Goal: Complete application form: Complete application form

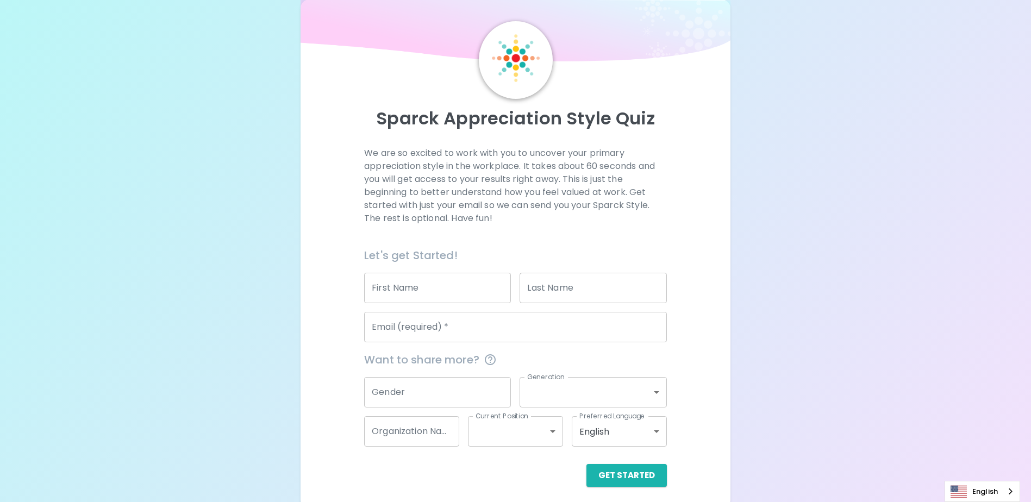
scroll to position [29, 0]
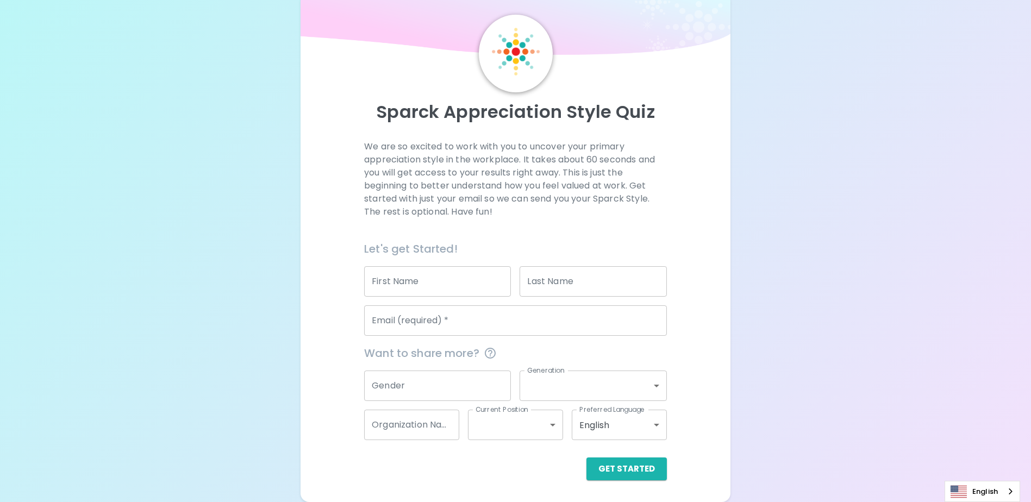
click at [460, 280] on input "First Name" at bounding box center [437, 281] width 147 height 30
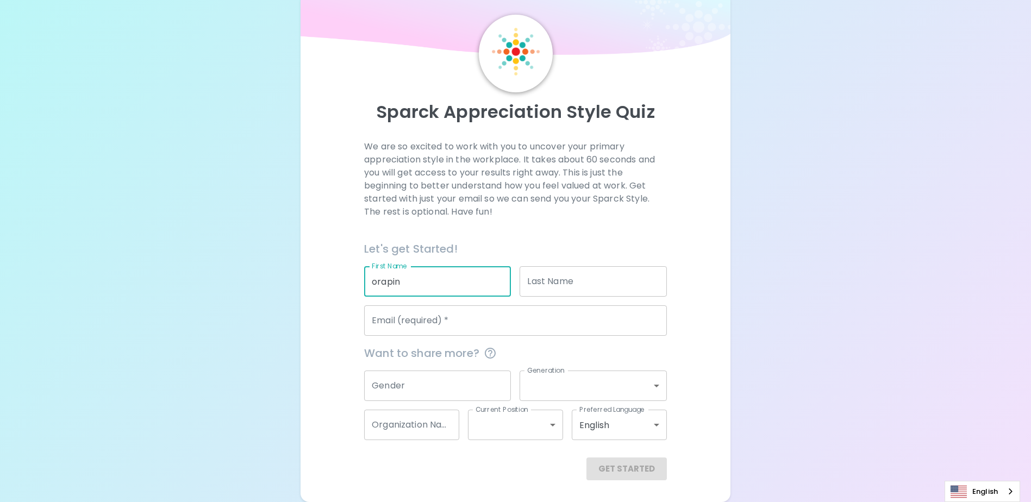
type input "orapin"
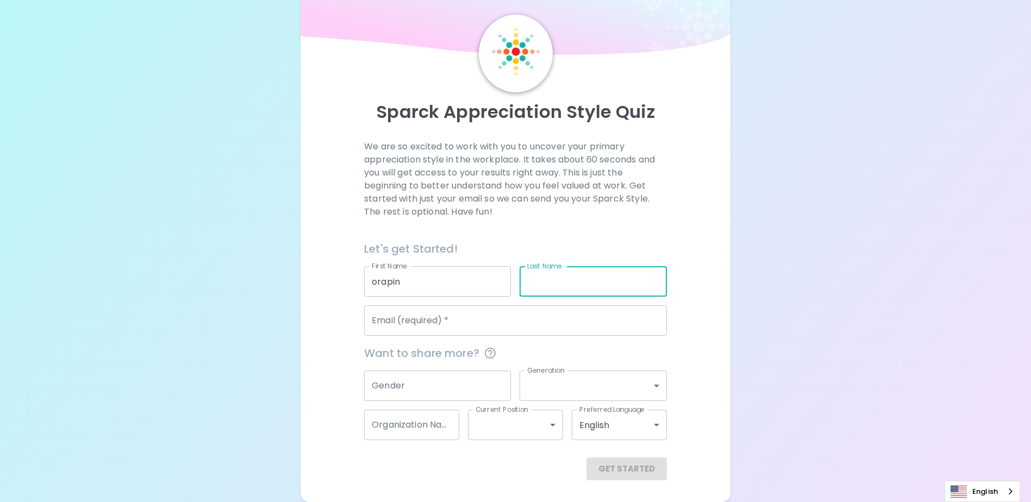
click at [553, 279] on input "Last Name" at bounding box center [592, 281] width 147 height 30
type input "janprim"
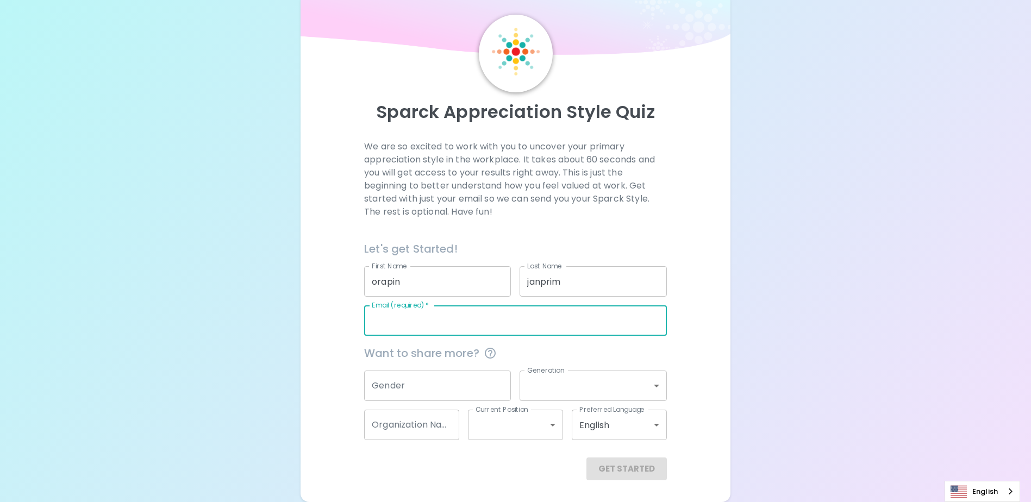
click at [511, 322] on input "Email (required)   *" at bounding box center [515, 320] width 303 height 30
type input "j"
type input "[EMAIL_ADDRESS][DOMAIN_NAME]"
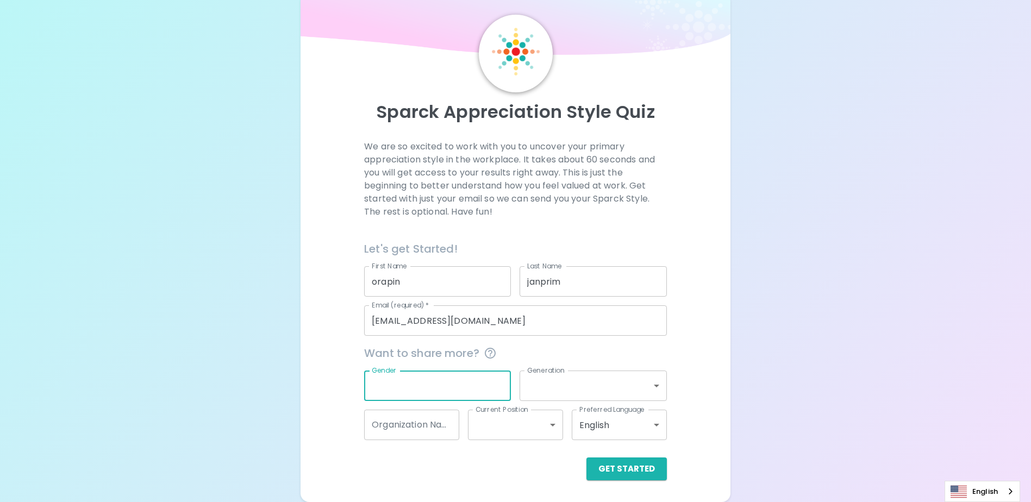
click at [475, 383] on input "Gender" at bounding box center [437, 386] width 147 height 30
type input "S"
type input "[DEMOGRAPHIC_DATA]"
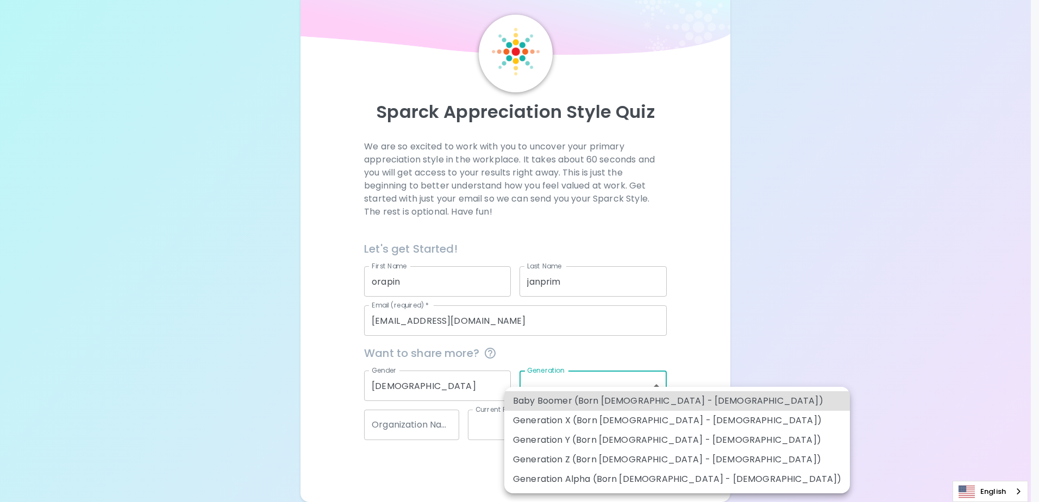
click at [649, 389] on body "Sparck Appreciation Style Quiz We are so excited to work with you to uncover yo…" at bounding box center [519, 236] width 1039 height 531
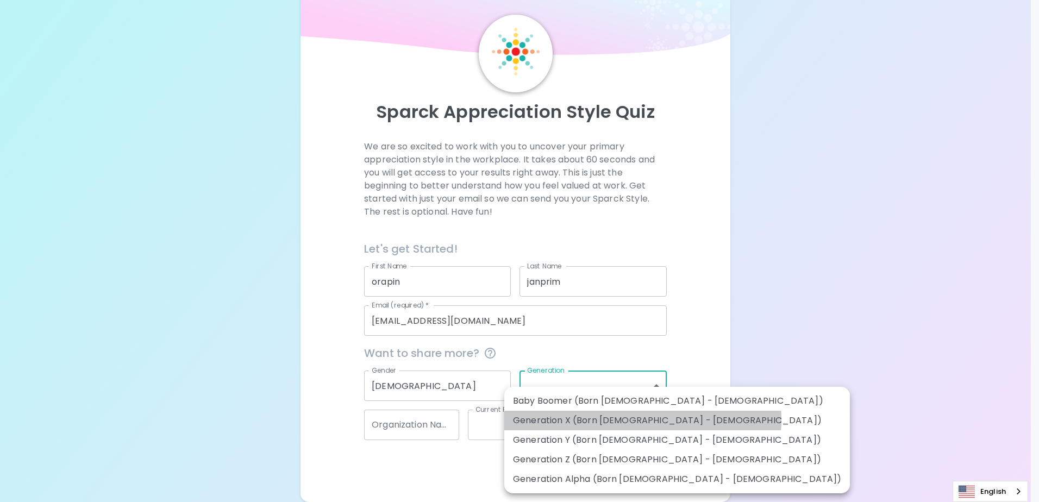
click at [642, 419] on li "Generation X (Born [DEMOGRAPHIC_DATA] - [DEMOGRAPHIC_DATA])" at bounding box center [677, 421] width 346 height 20
type input "generation_x"
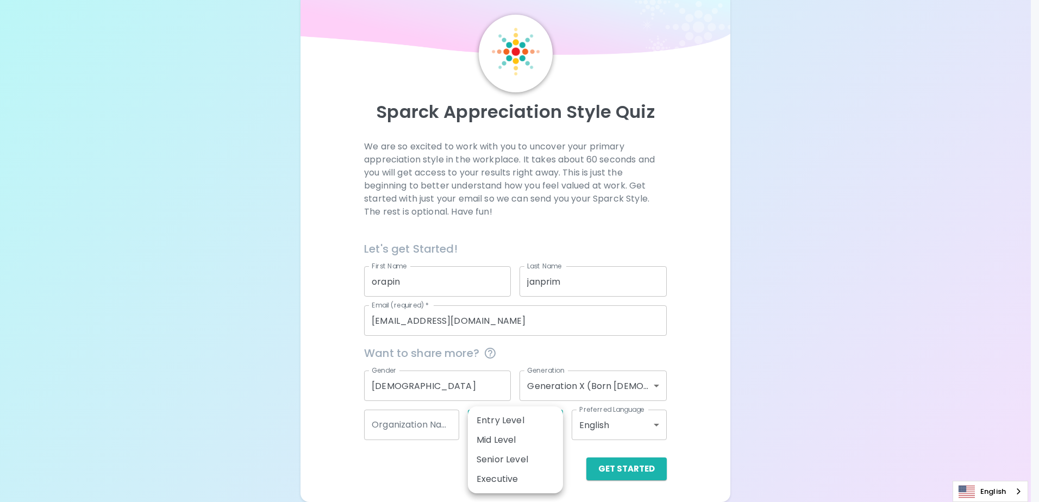
click at [539, 429] on body "Sparck Appreciation Style Quiz We are so excited to work with you to uncover yo…" at bounding box center [519, 236] width 1039 height 531
click at [538, 437] on li "Mid Level" at bounding box center [515, 440] width 95 height 20
click at [554, 427] on body "Sparck Appreciation Style Quiz We are so excited to work with you to uncover yo…" at bounding box center [519, 236] width 1039 height 531
click at [502, 461] on li "Senior Level" at bounding box center [515, 460] width 95 height 20
type input "senior_level"
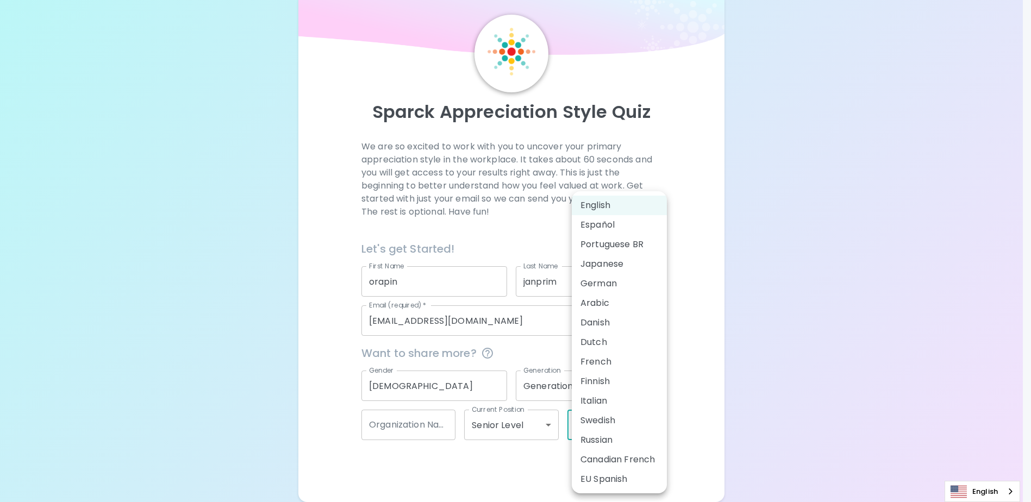
click at [644, 424] on body "Sparck Appreciation Style Quiz We are so excited to work with you to uncover yo…" at bounding box center [515, 236] width 1031 height 531
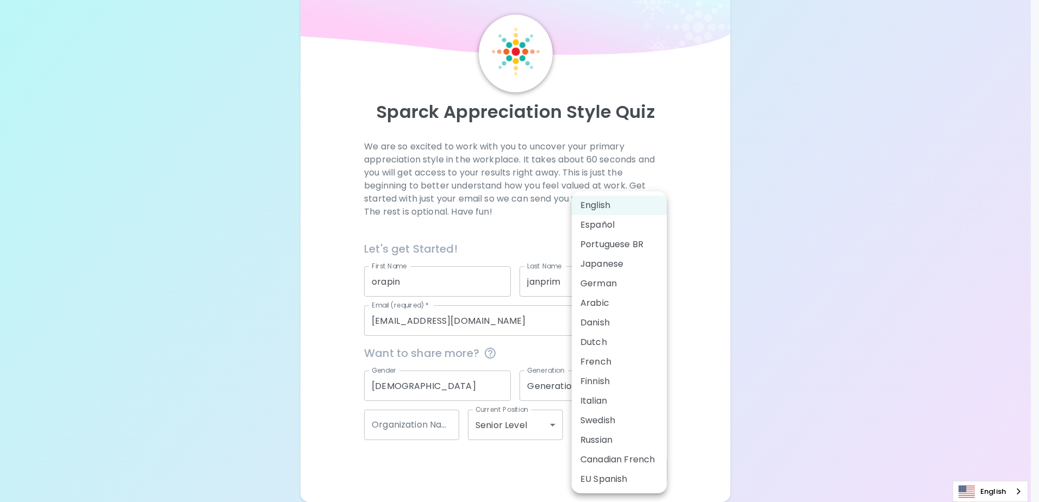
click at [627, 202] on li "English" at bounding box center [619, 206] width 95 height 20
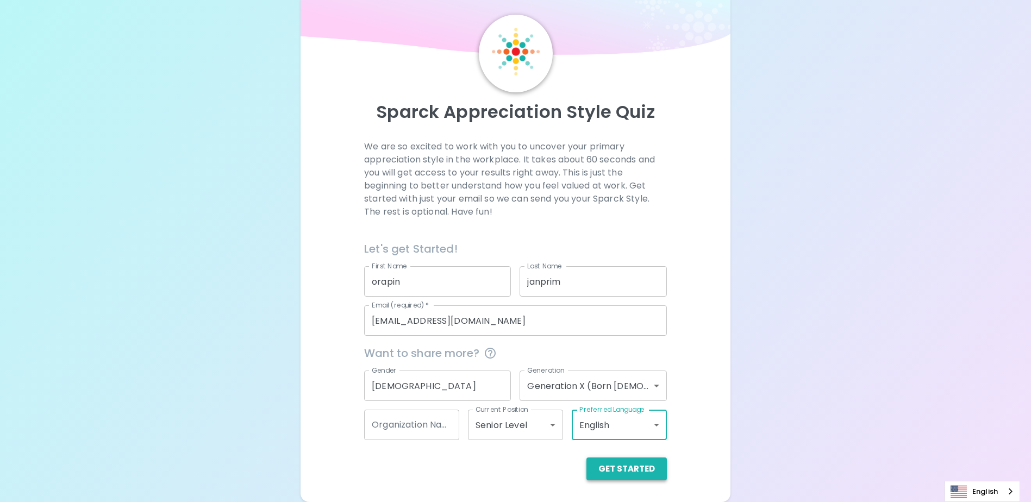
click at [630, 469] on button "Get Started" at bounding box center [626, 469] width 80 height 23
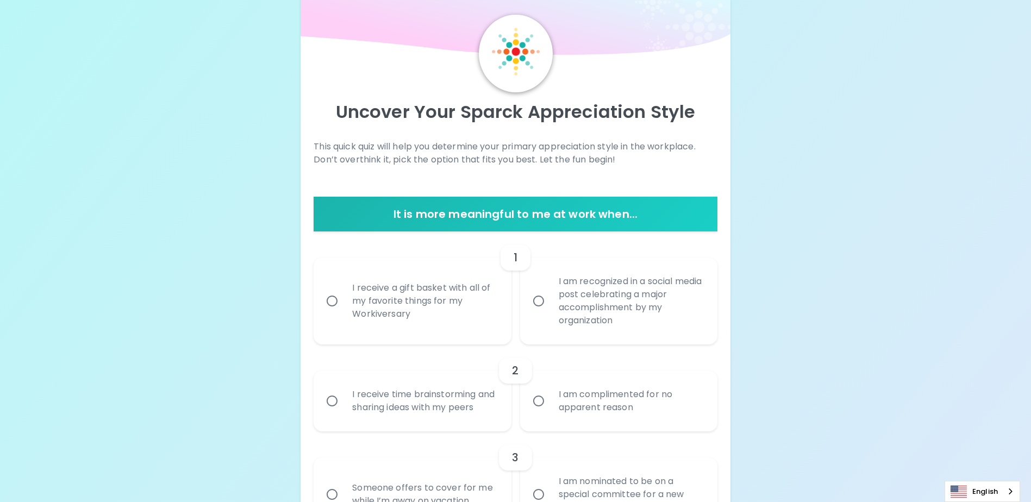
click at [545, 303] on input "I am recognized in a social media post celebrating a major accomplishment by my…" at bounding box center [538, 301] width 23 height 23
radio input "true"
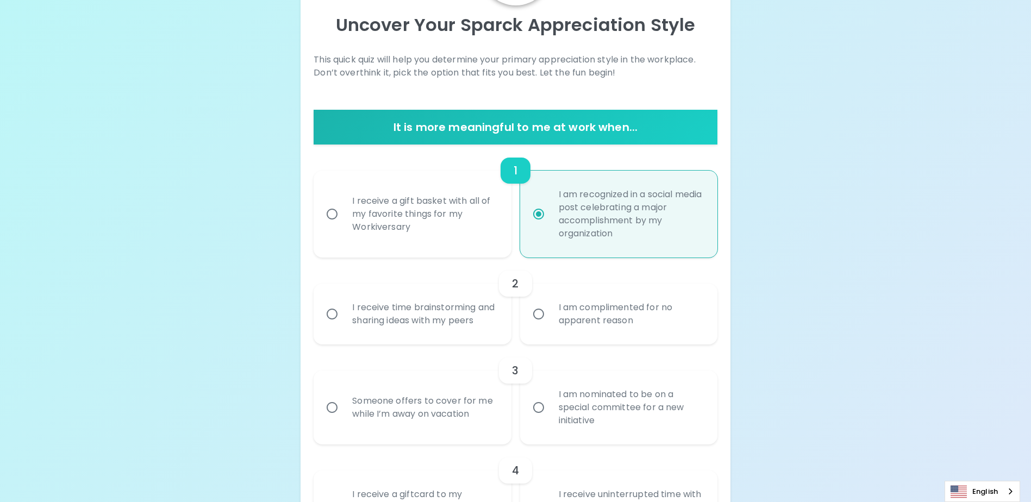
scroll to position [170, 0]
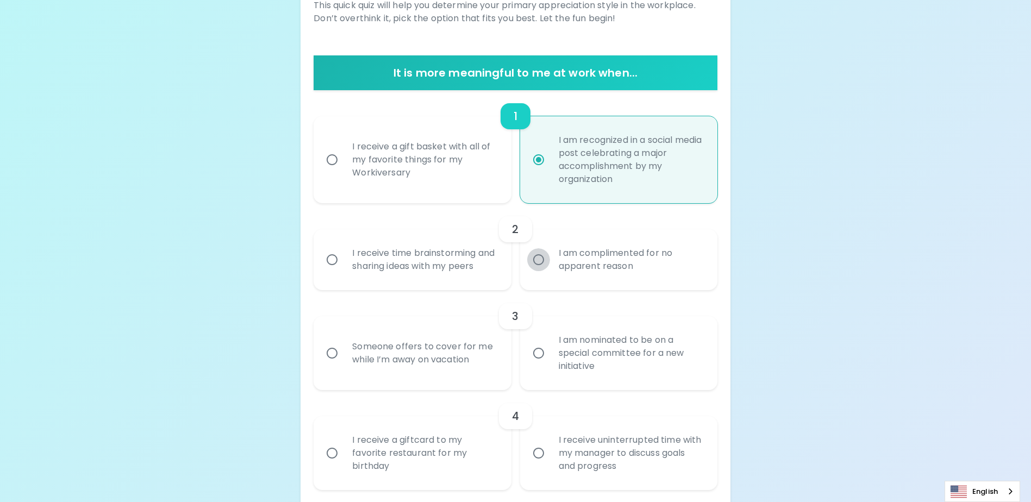
click at [537, 268] on input "I am complimented for no apparent reason" at bounding box center [538, 259] width 23 height 23
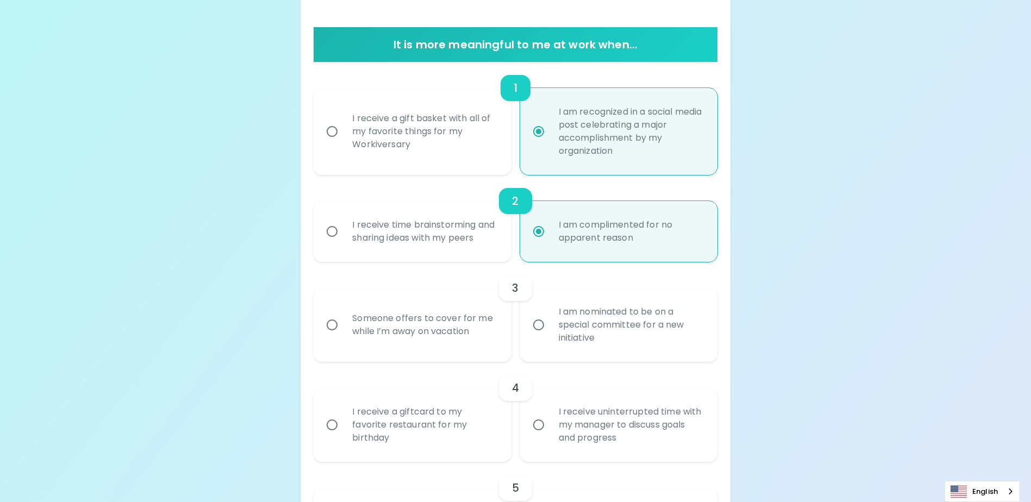
scroll to position [257, 0]
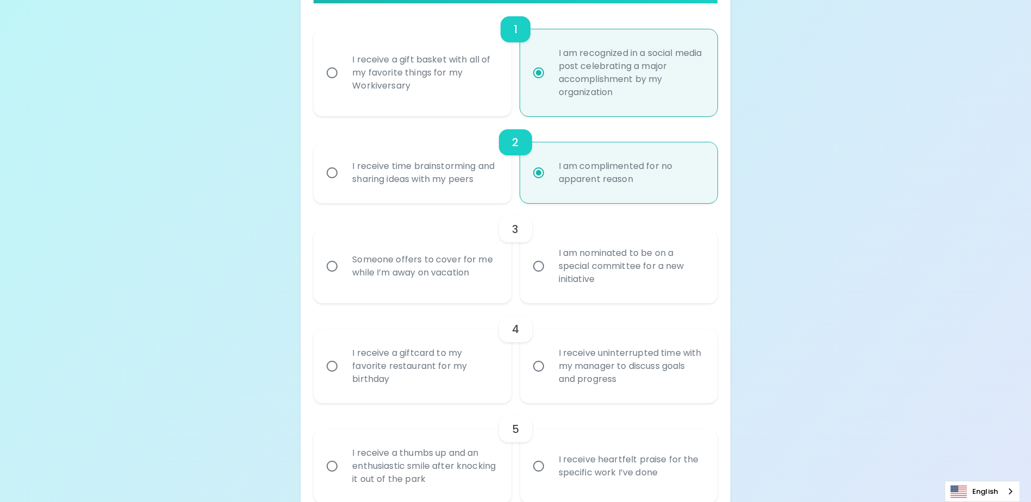
radio input "true"
click at [336, 184] on input "I receive time brainstorming and sharing ideas with my peers" at bounding box center [332, 172] width 23 height 23
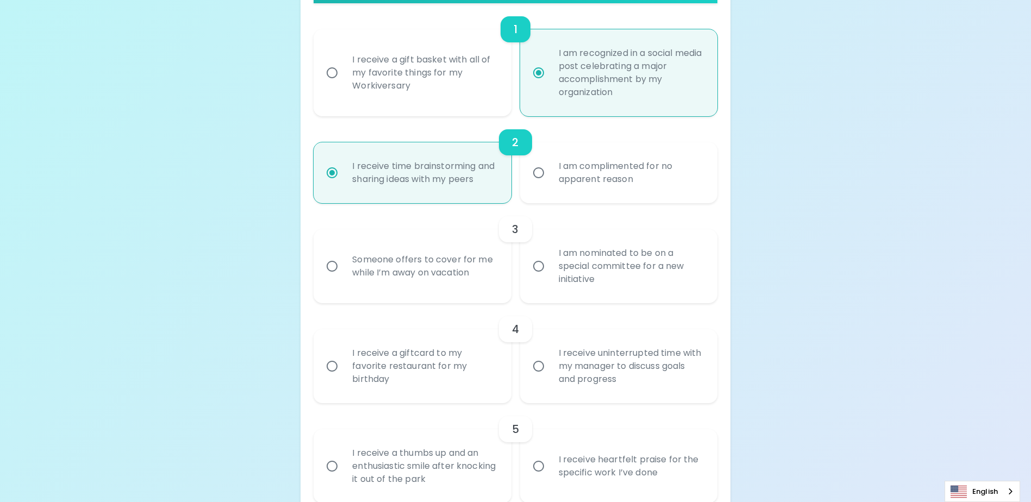
radio input "true"
click at [588, 284] on div "I am nominated to be on a special committee for a new initiative" at bounding box center [630, 266] width 161 height 65
click at [550, 278] on input "I am nominated to be on a special committee for a new initiative" at bounding box center [538, 266] width 23 height 23
radio input "false"
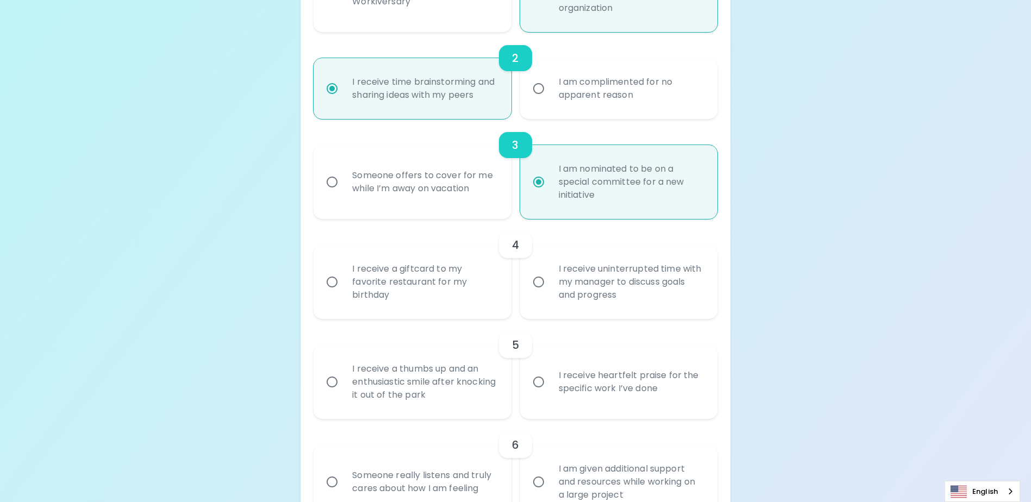
scroll to position [344, 0]
radio input "true"
click at [537, 291] on input "I receive uninterrupted time with my manager to discuss goals and progress" at bounding box center [538, 279] width 23 height 23
radio input "false"
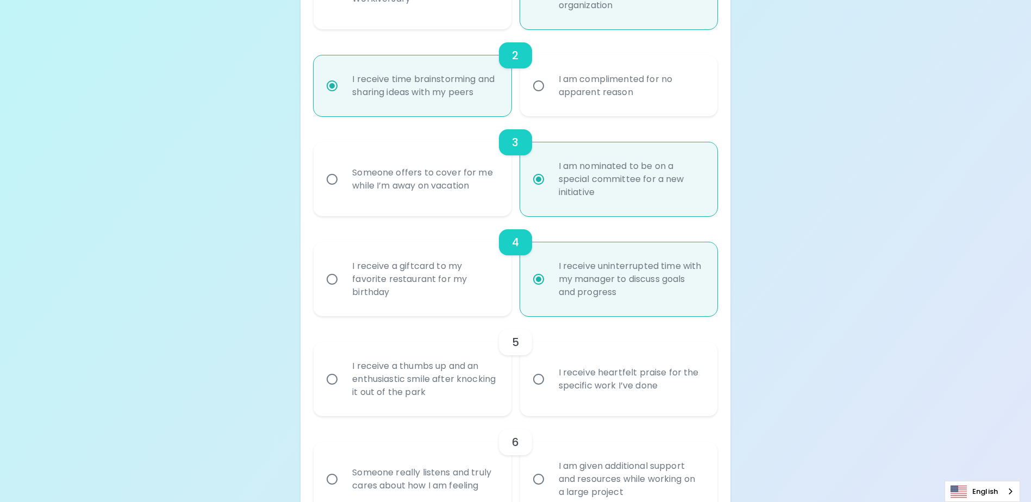
scroll to position [431, 0]
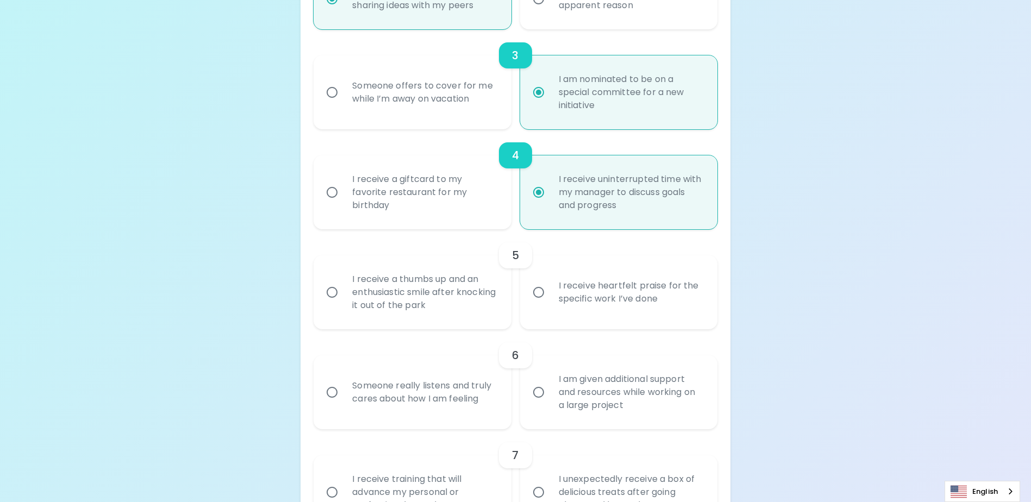
radio input "true"
click at [544, 304] on input "I receive heartfelt praise for the specific work I’ve done" at bounding box center [538, 292] width 23 height 23
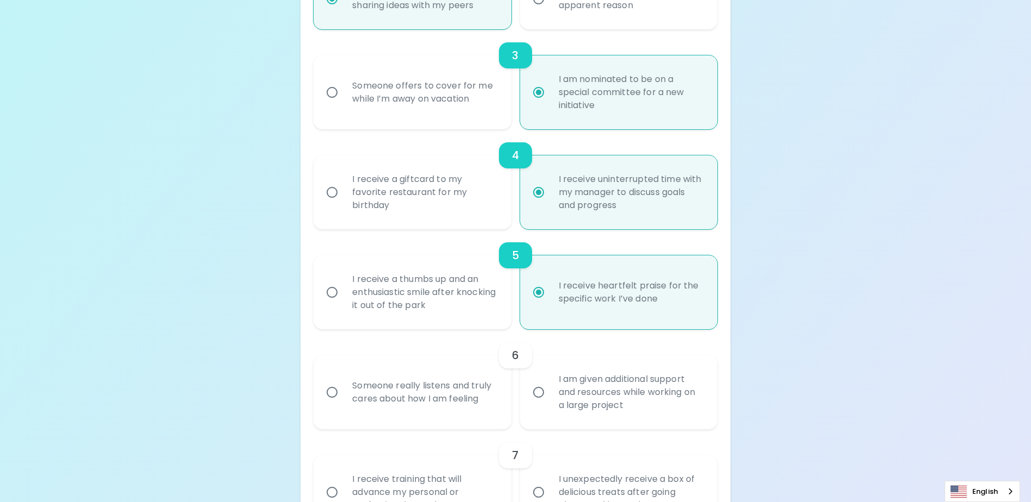
radio input "false"
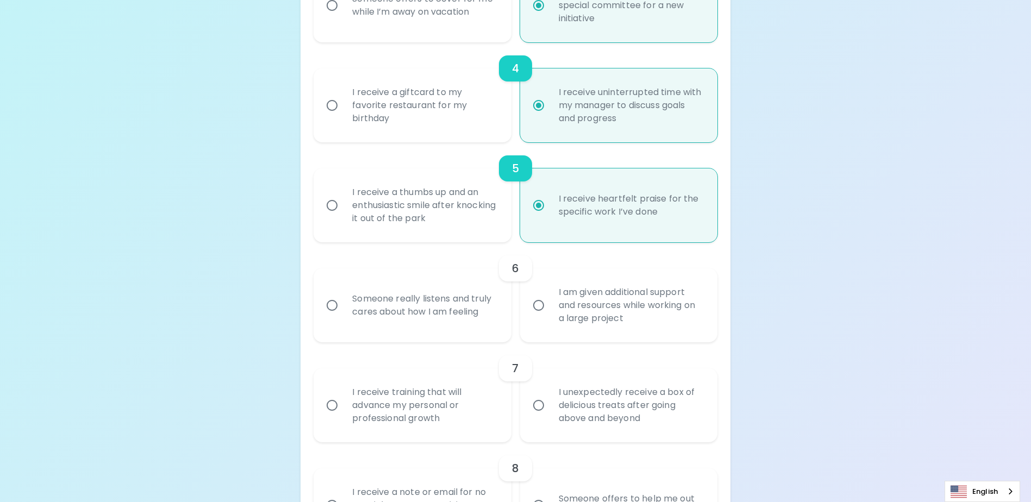
radio input "true"
click at [330, 317] on input "Someone really listens and truly cares about how I am feeling" at bounding box center [332, 305] width 23 height 23
radio input "false"
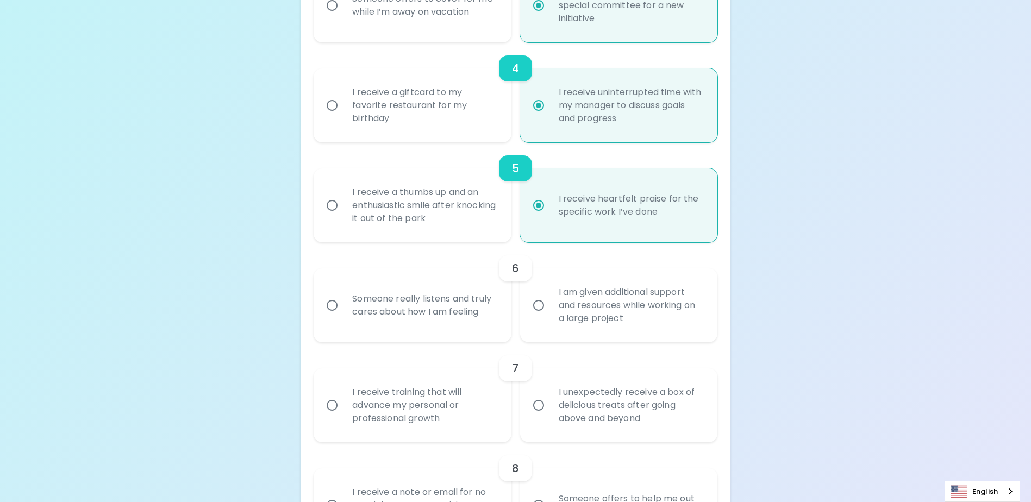
radio input "false"
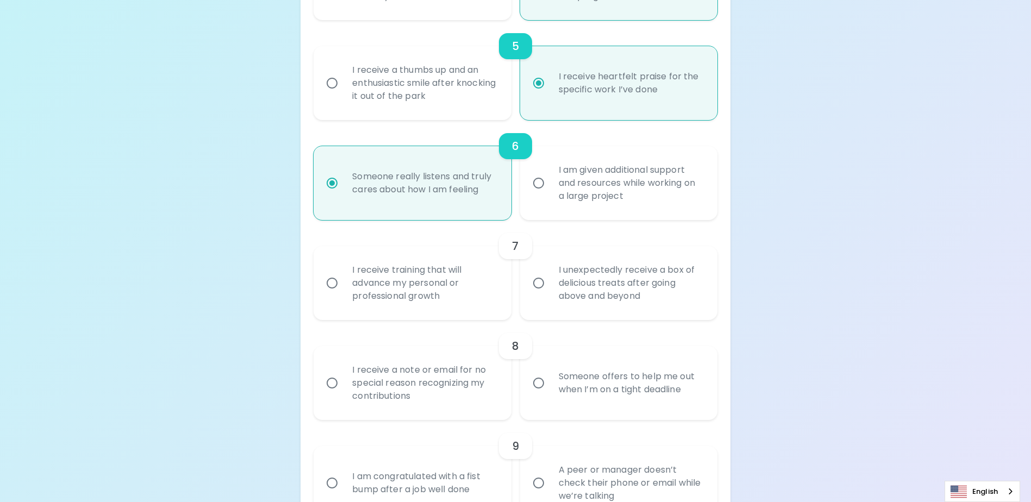
scroll to position [659, 0]
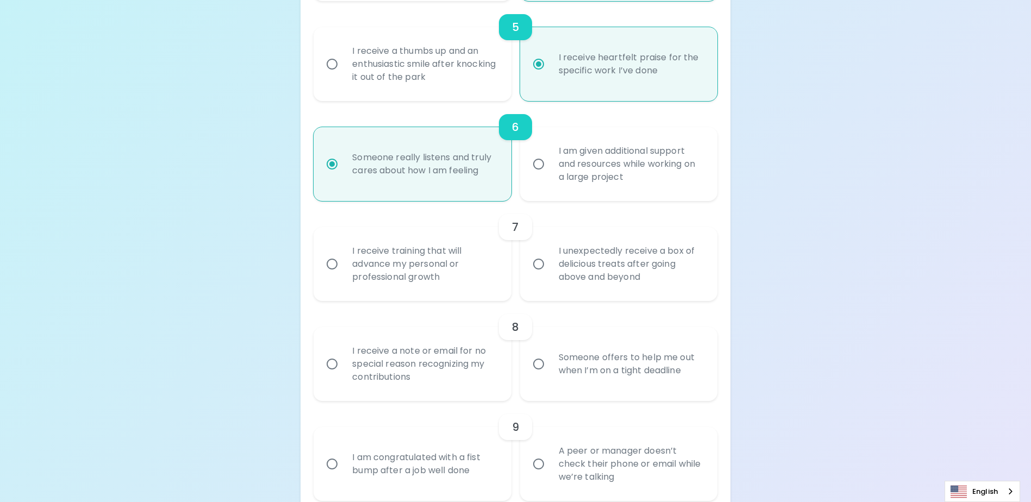
radio input "true"
click at [340, 274] on input "I receive training that will advance my personal or professional growth" at bounding box center [332, 264] width 23 height 23
radio input "false"
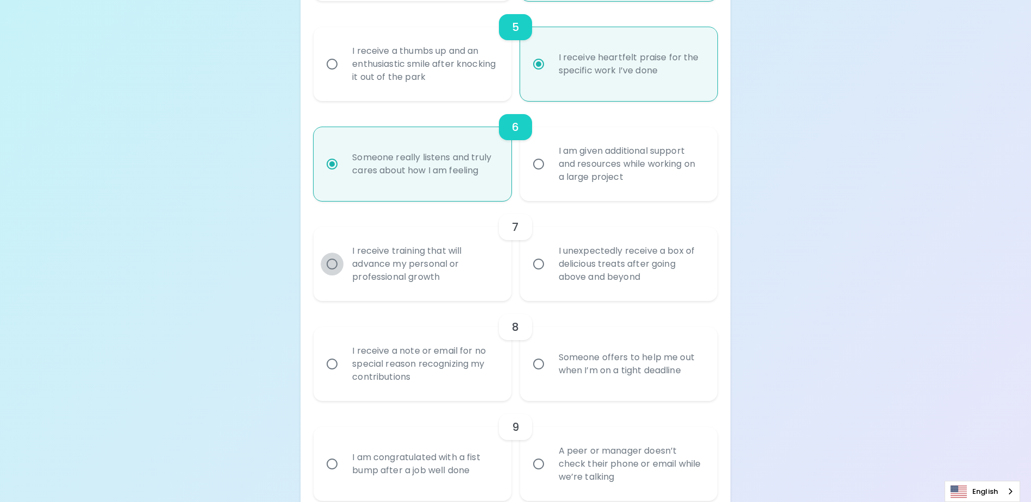
radio input "false"
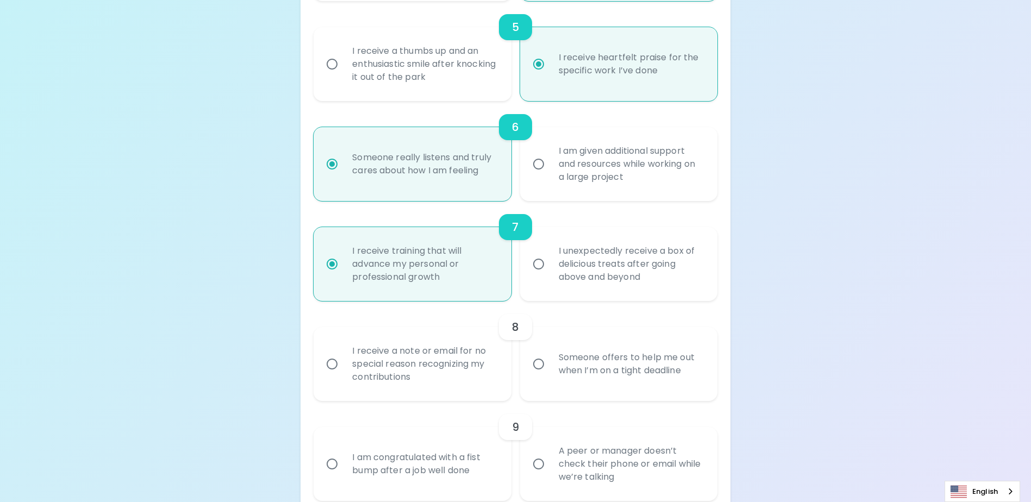
scroll to position [746, 0]
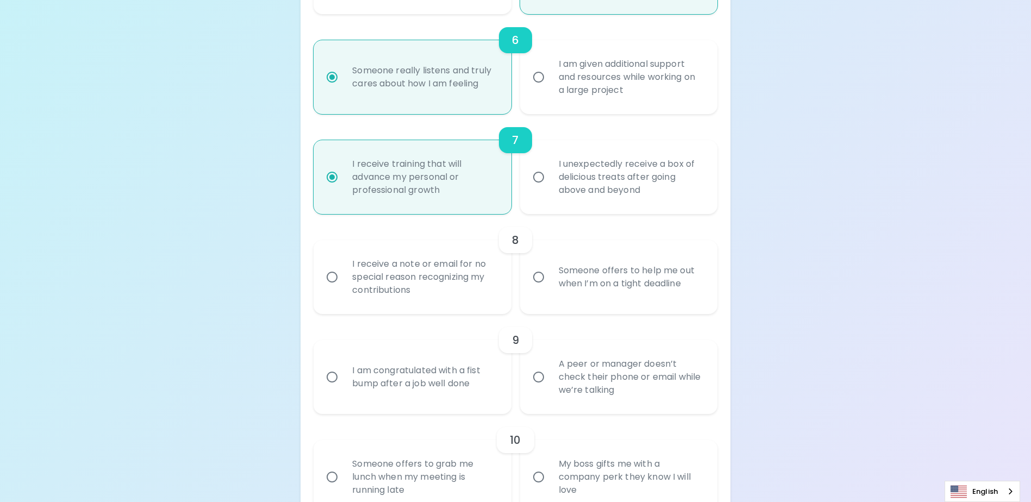
radio input "true"
click at [573, 293] on div "Someone offers to help me out when I’m on a tight deadline" at bounding box center [630, 277] width 161 height 52
click at [550, 289] on input "Someone offers to help me out when I’m on a tight deadline" at bounding box center [538, 277] width 23 height 23
radio input "false"
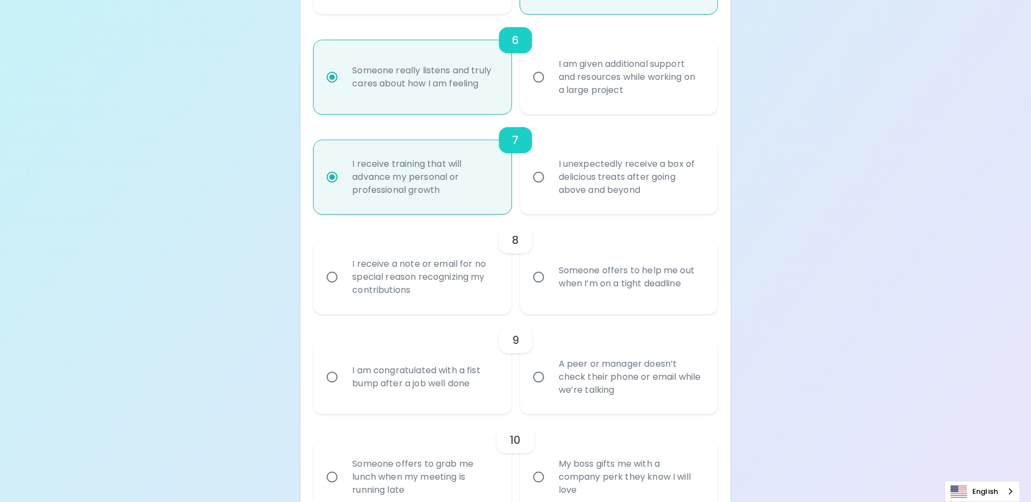
radio input "false"
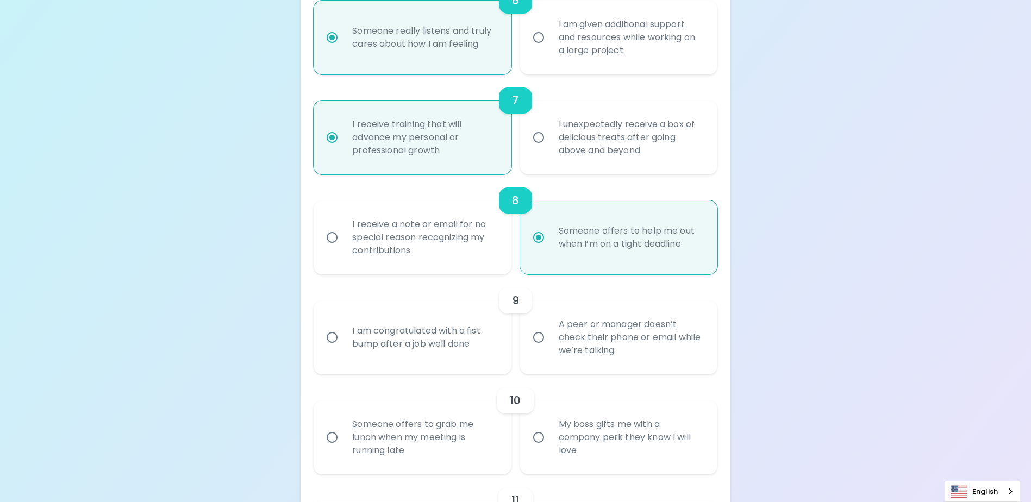
scroll to position [833, 0]
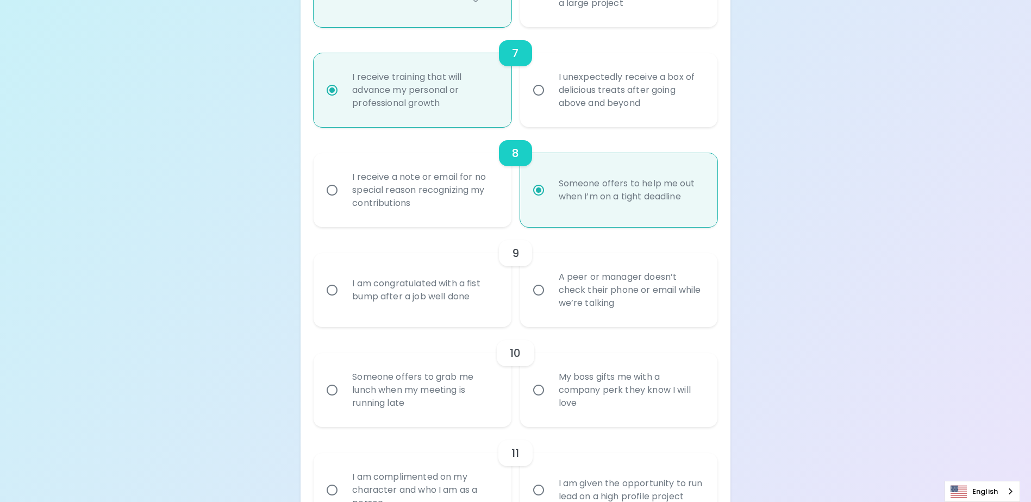
radio input "true"
click at [337, 201] on input "I receive a note or email for no special reason recognizing my contributions" at bounding box center [332, 190] width 23 height 23
radio input "false"
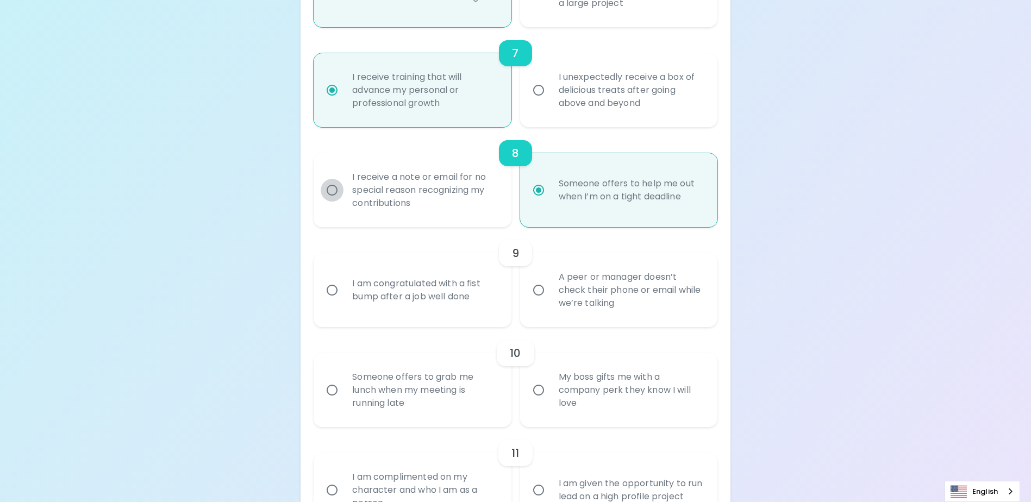
radio input "false"
radio input "true"
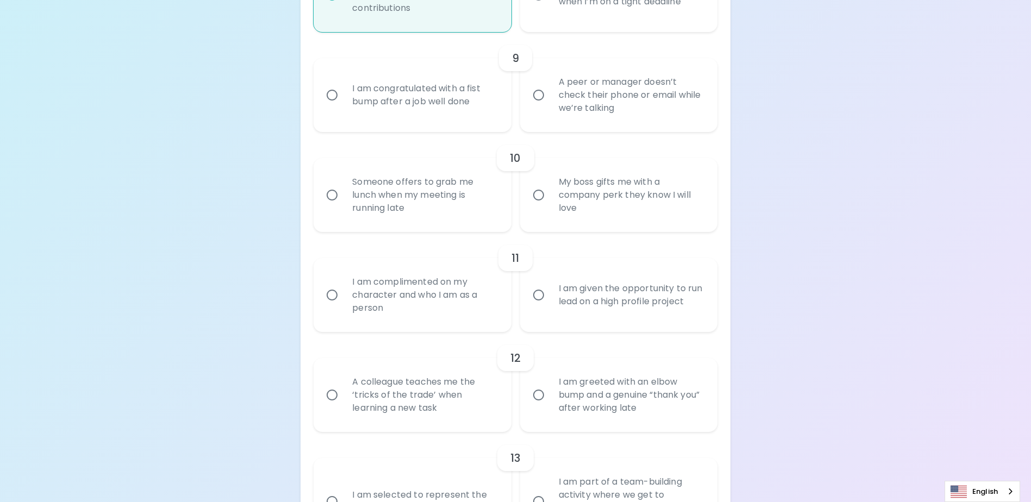
scroll to position [1050, 0]
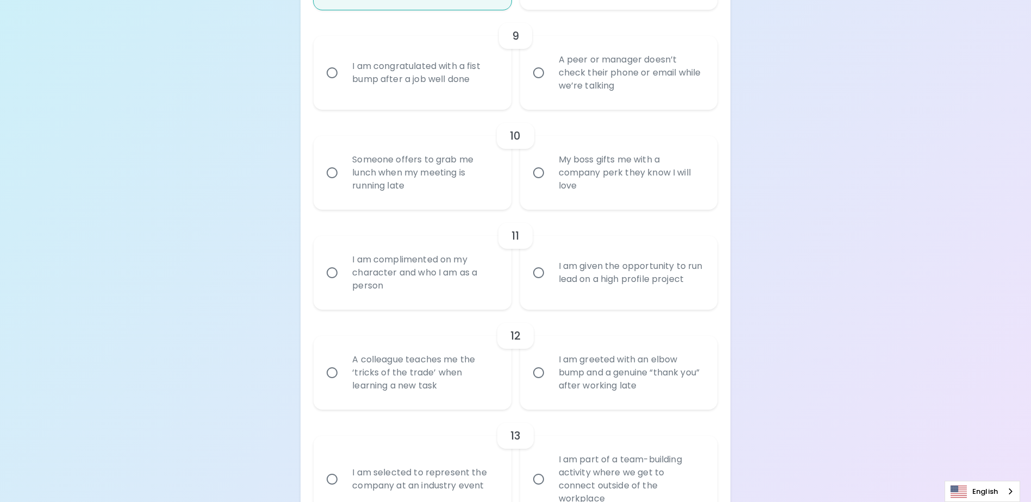
radio input "true"
click at [400, 92] on div "I am congratulated with a fist bump after a job well done" at bounding box center [423, 73] width 161 height 52
click at [343, 84] on input "I am congratulated with a fist bump after a job well done" at bounding box center [332, 72] width 23 height 23
radio input "false"
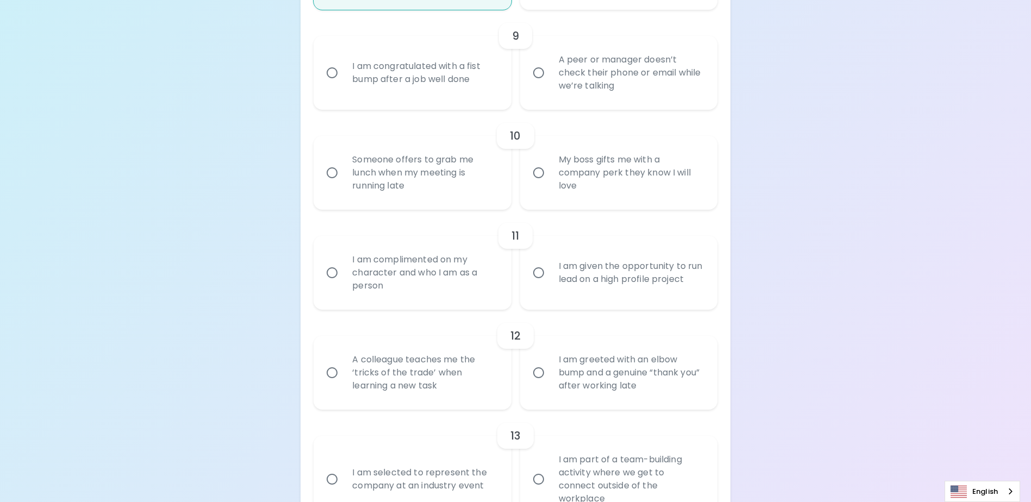
radio input "false"
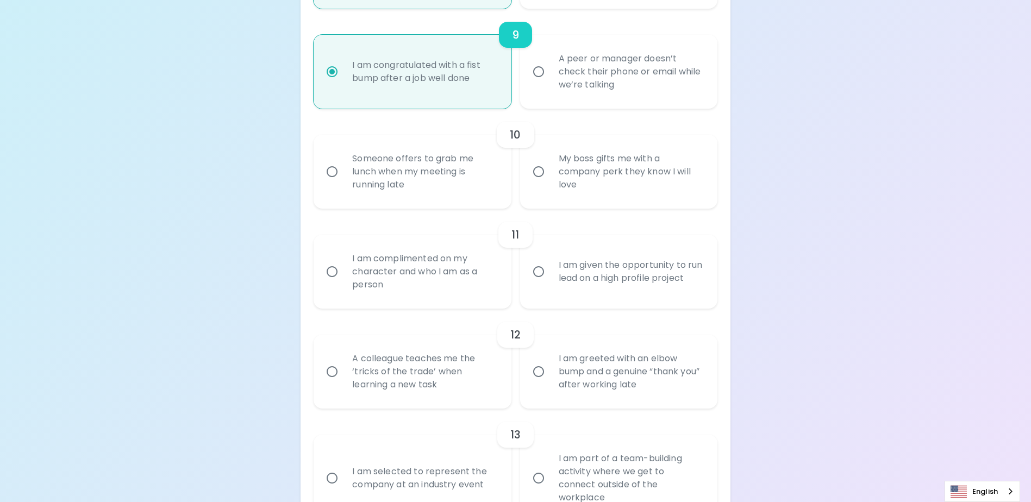
scroll to position [1137, 0]
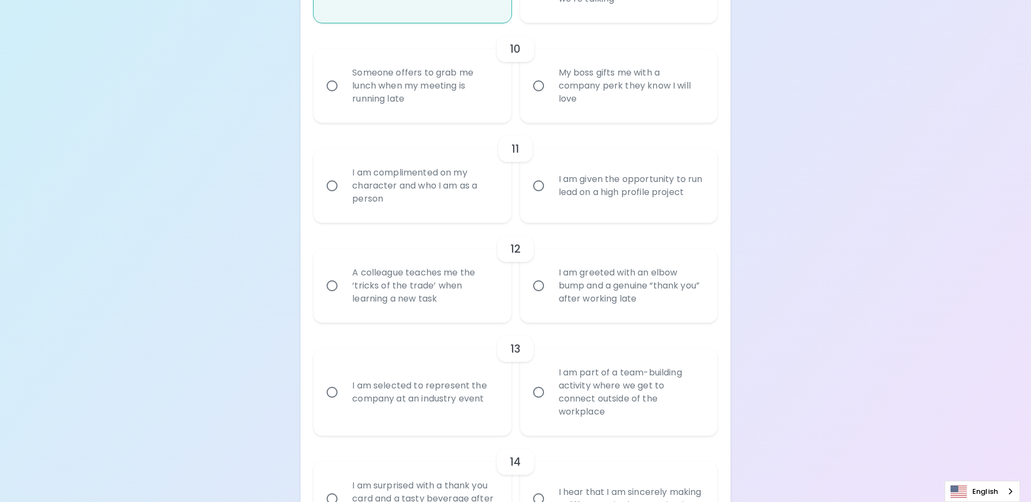
radio input "true"
click at [562, 103] on div "My boss gifts me with a company perk they know I will love" at bounding box center [630, 85] width 161 height 65
click at [550, 97] on input "My boss gifts me with a company perk they know I will love" at bounding box center [538, 85] width 23 height 23
radio input "false"
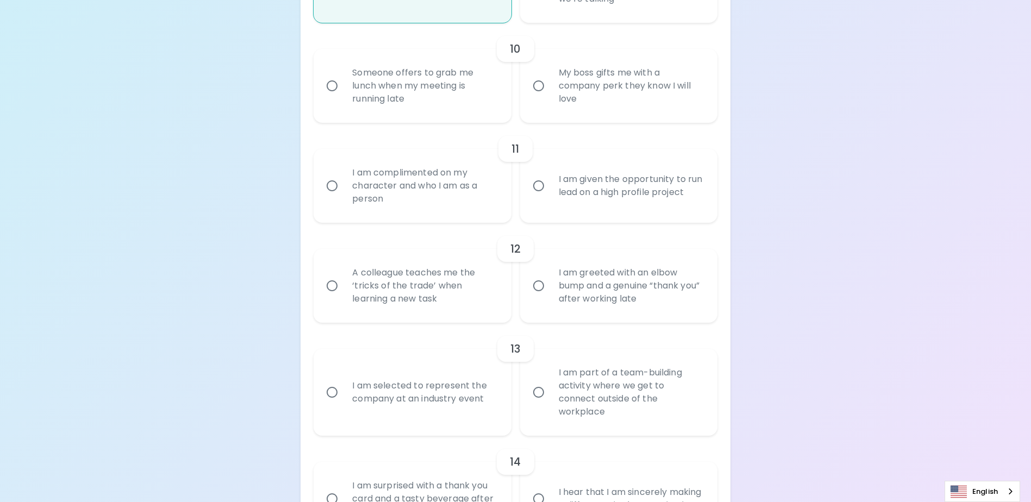
radio input "false"
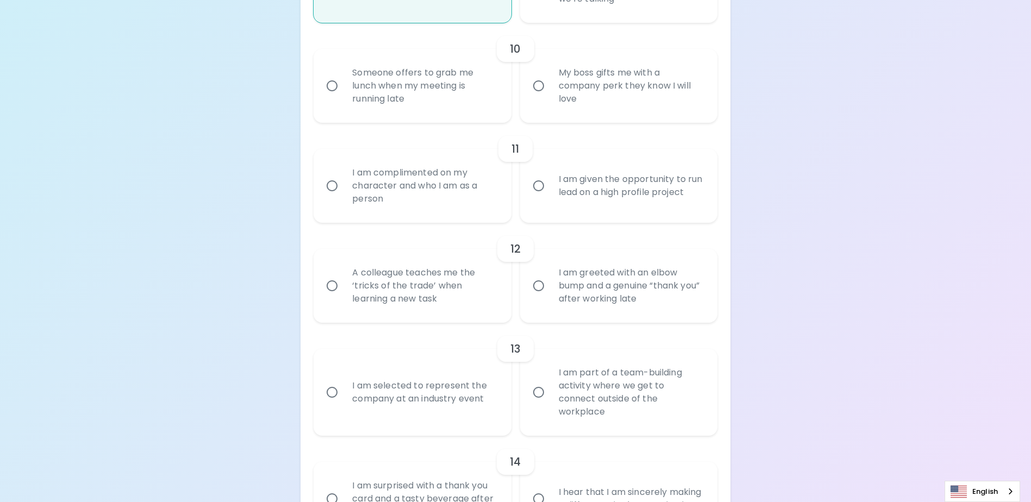
radio input "false"
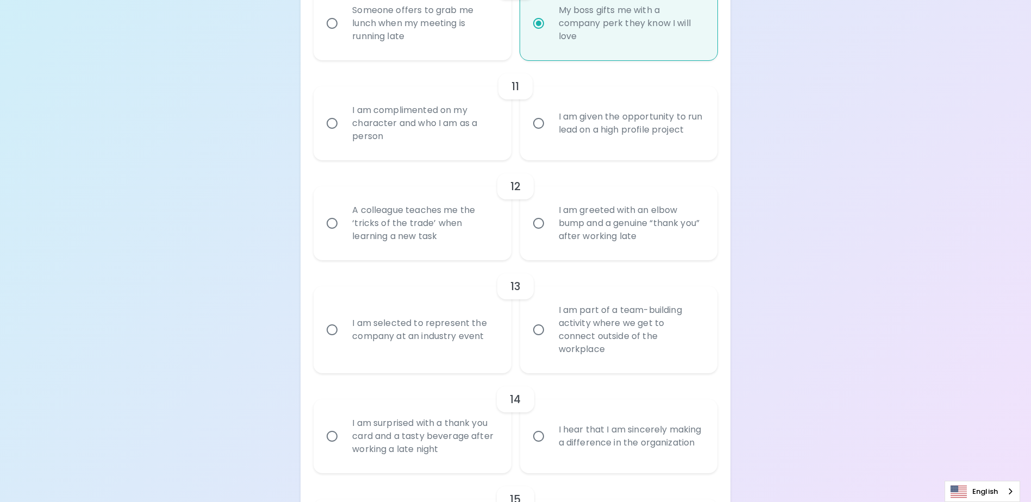
scroll to position [1224, 0]
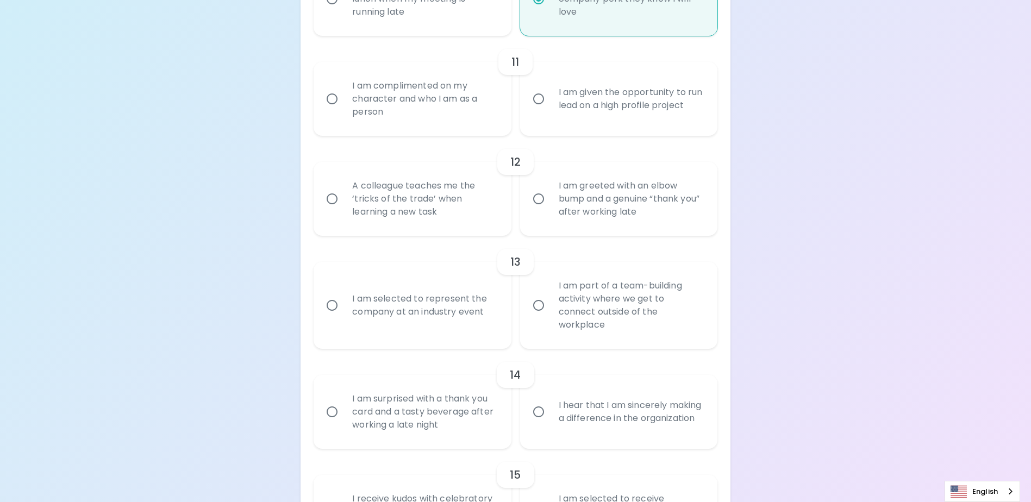
radio input "true"
click at [371, 105] on div "I am complimented on my character and who I am as a person" at bounding box center [423, 98] width 161 height 65
click at [343, 105] on input "I am complimented on my character and who I am as a person" at bounding box center [332, 98] width 23 height 23
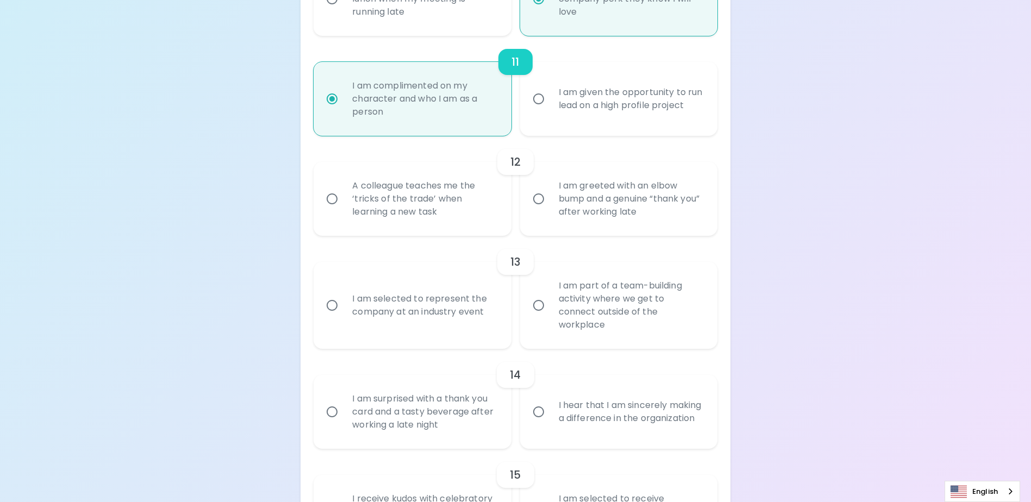
radio input "false"
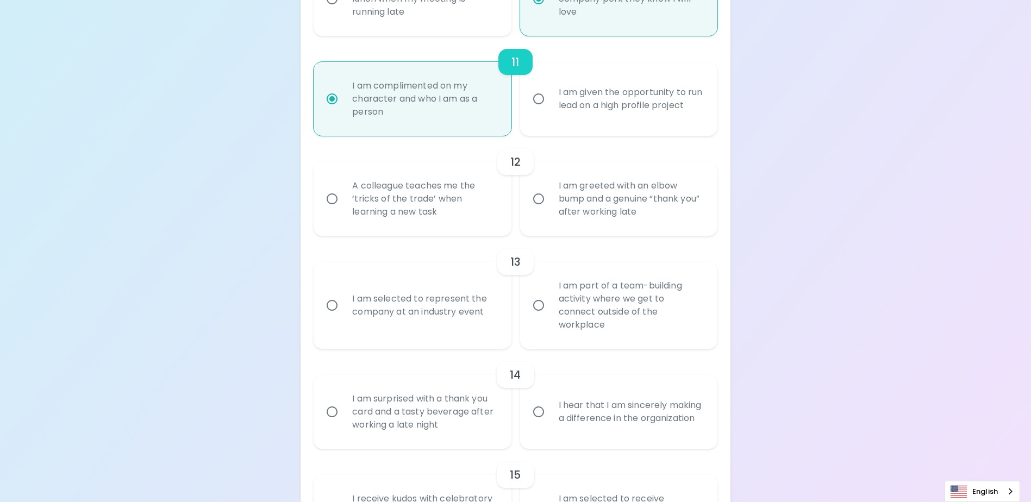
radio input "false"
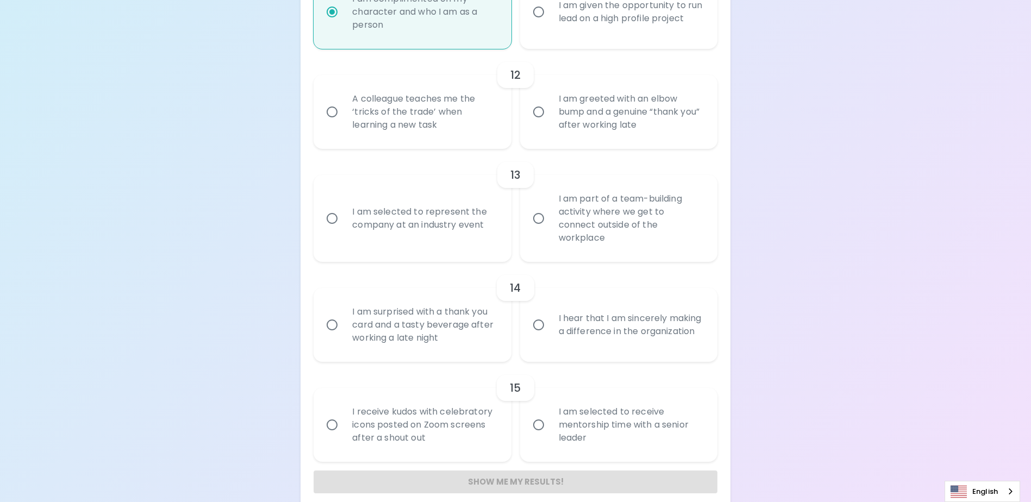
radio input "true"
click at [637, 132] on div "I am greeted with an elbow bump and a genuine “thank you” after working late" at bounding box center [630, 111] width 161 height 65
click at [550, 123] on input "I am greeted with an elbow bump and a genuine “thank you” after working late" at bounding box center [538, 112] width 23 height 23
radio input "false"
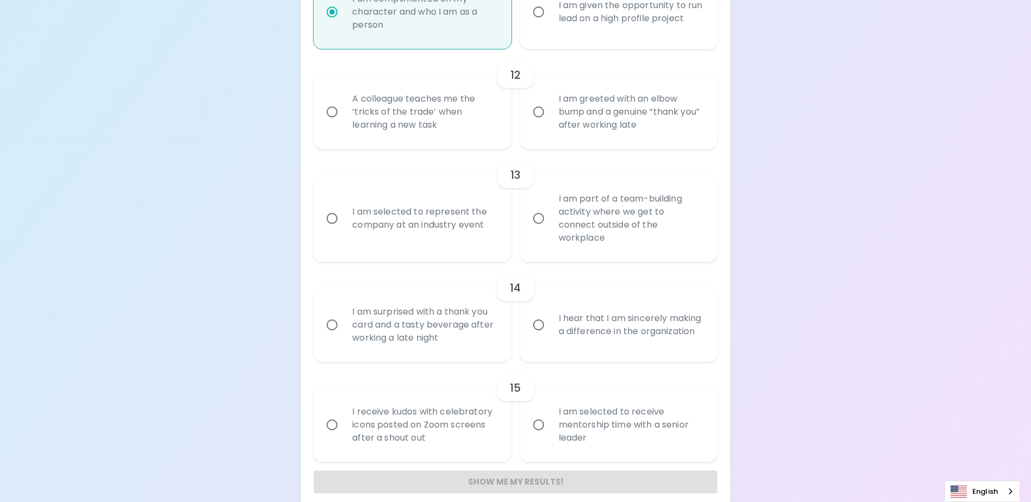
radio input "false"
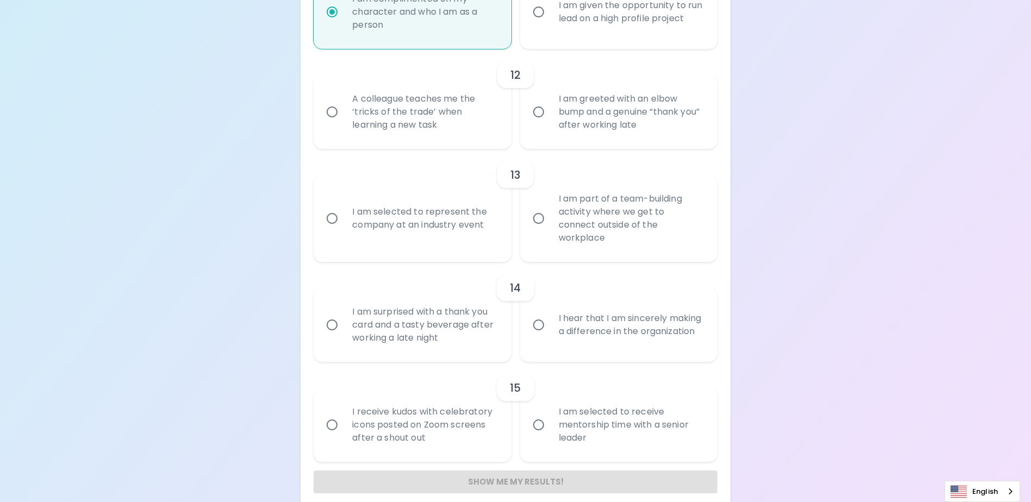
radio input "false"
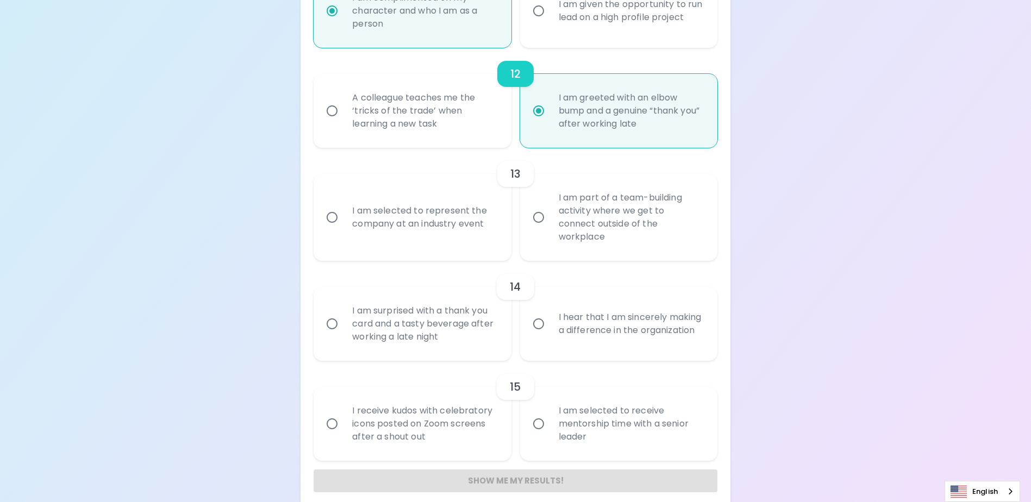
scroll to position [1324, 0]
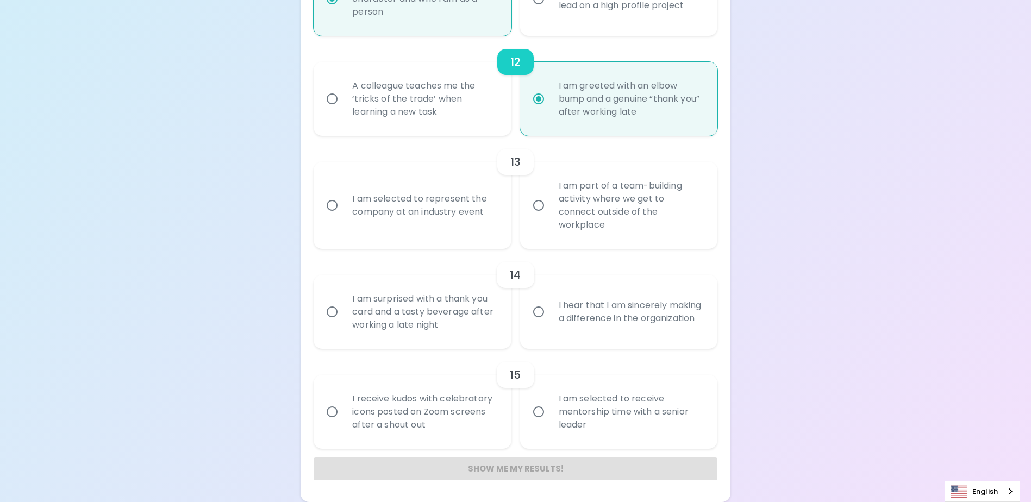
radio input "true"
click at [644, 215] on div "I am part of a team-building activity where we get to connect outside of the wo…" at bounding box center [630, 205] width 161 height 78
click at [550, 215] on input "I am part of a team-building activity where we get to connect outside of the wo…" at bounding box center [538, 205] width 23 height 23
radio input "false"
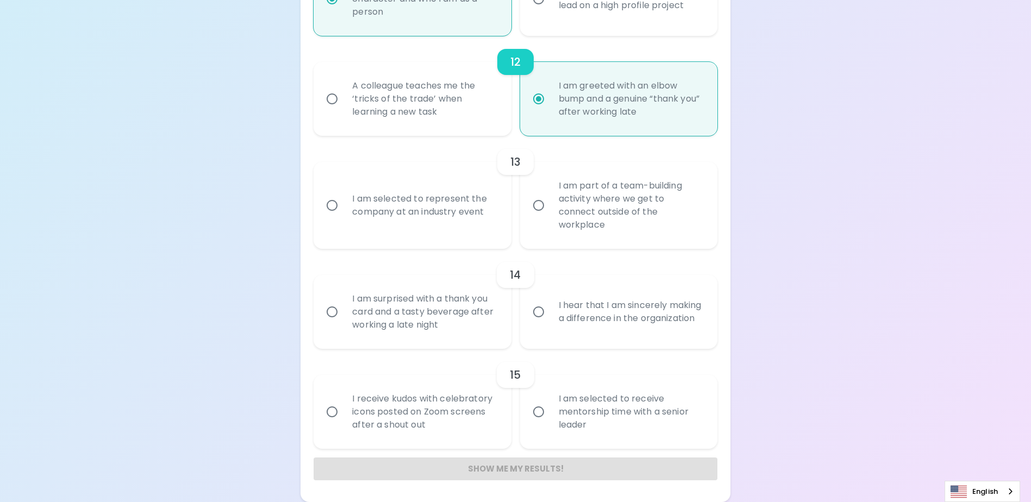
radio input "false"
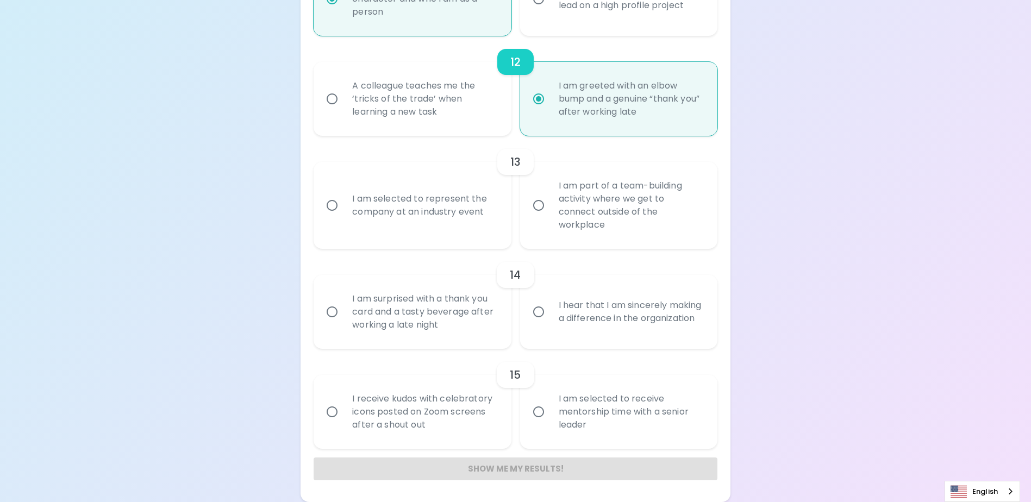
radio input "false"
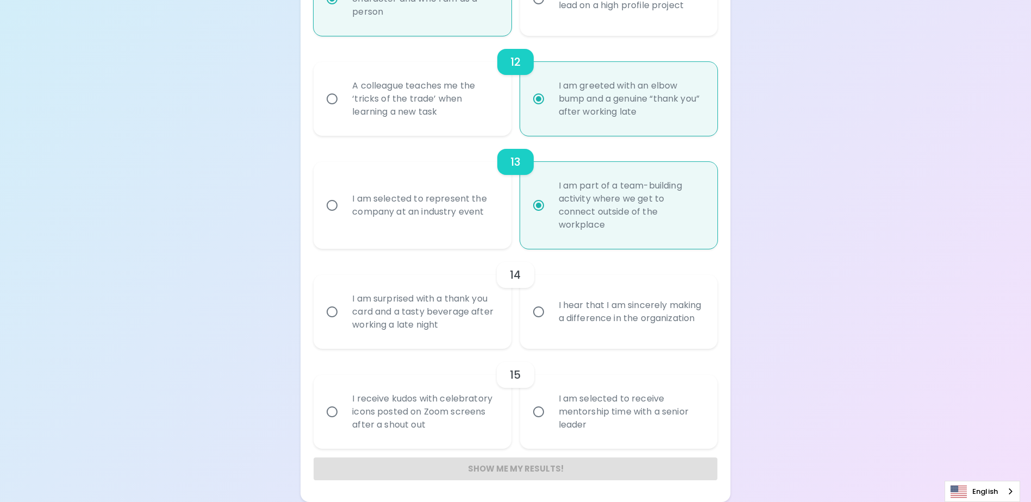
radio input "true"
click at [409, 208] on div "I am selected to represent the company at an industry event" at bounding box center [423, 205] width 161 height 52
click at [343, 208] on input "I am selected to represent the company at an industry event" at bounding box center [332, 205] width 23 height 23
radio input "false"
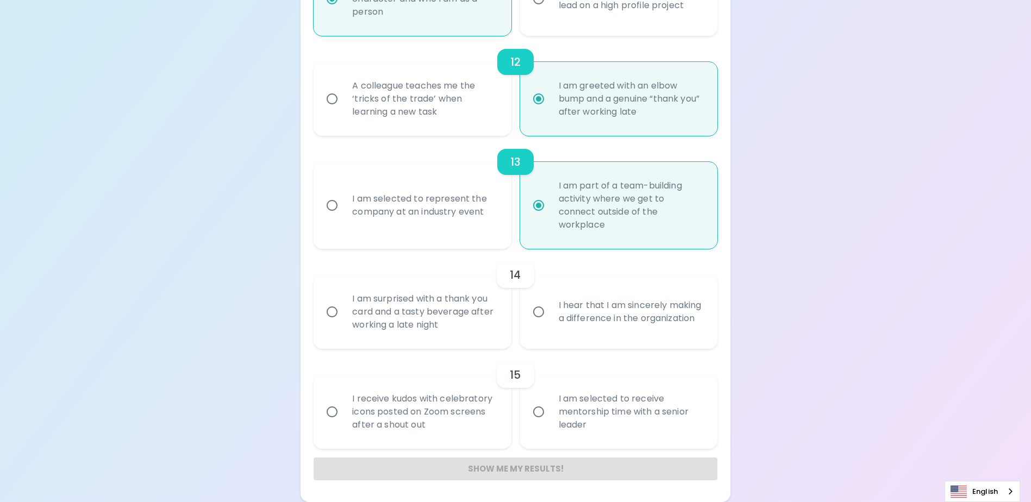
radio input "false"
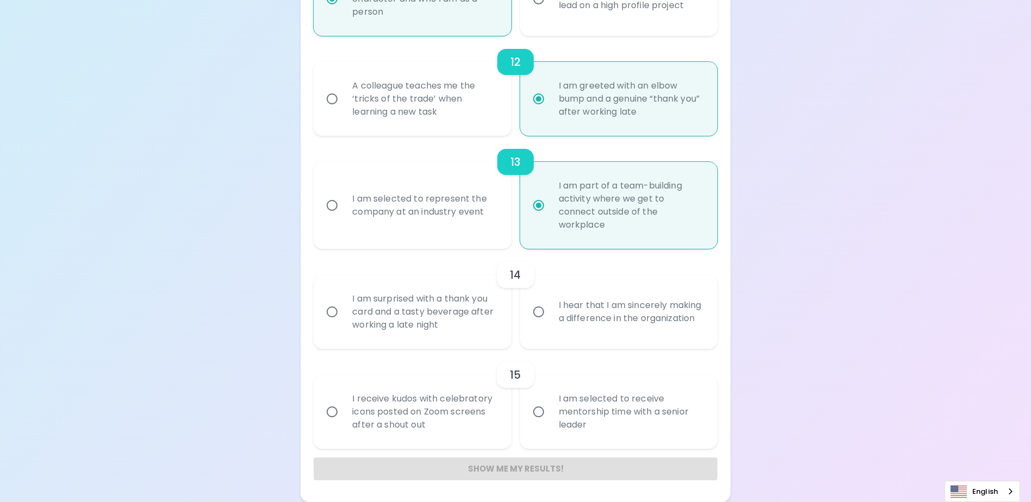
radio input "false"
radio input "true"
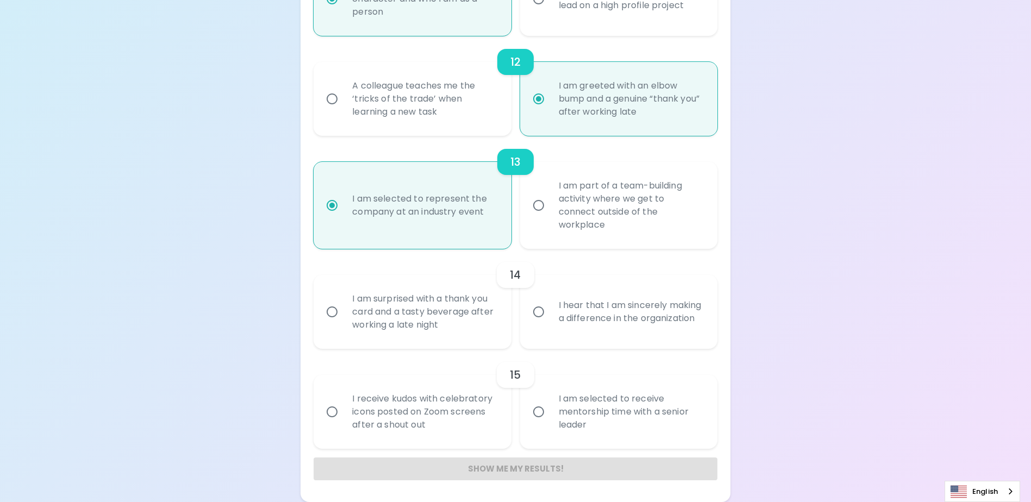
radio input "true"
click at [654, 315] on div "I hear that I am sincerely making a difference in the organization" at bounding box center [630, 312] width 161 height 52
click at [550, 315] on input "I hear that I am sincerely making a difference in the organization" at bounding box center [538, 311] width 23 height 23
radio input "false"
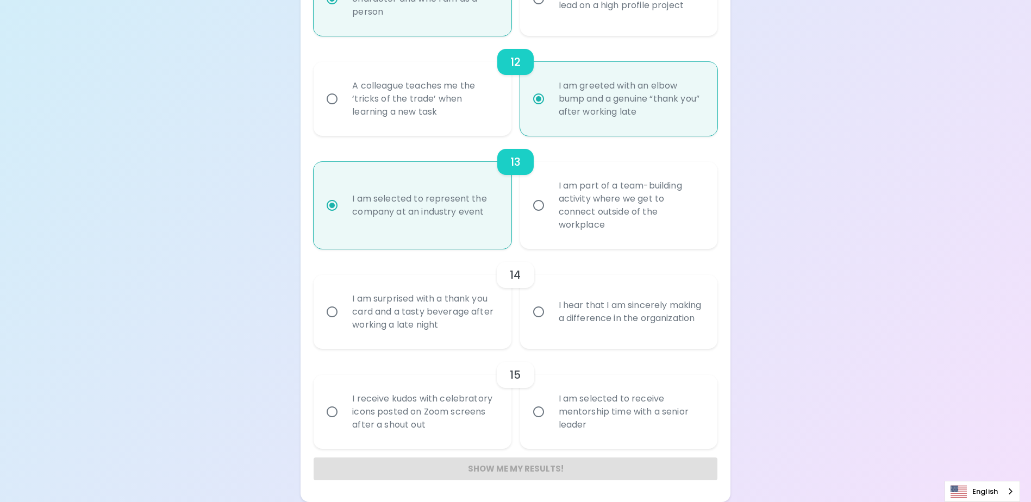
radio input "false"
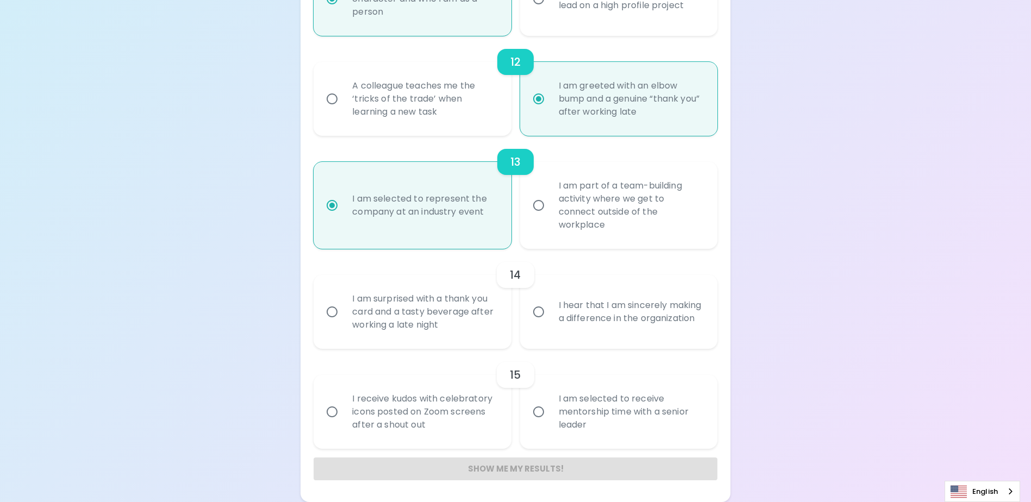
radio input "false"
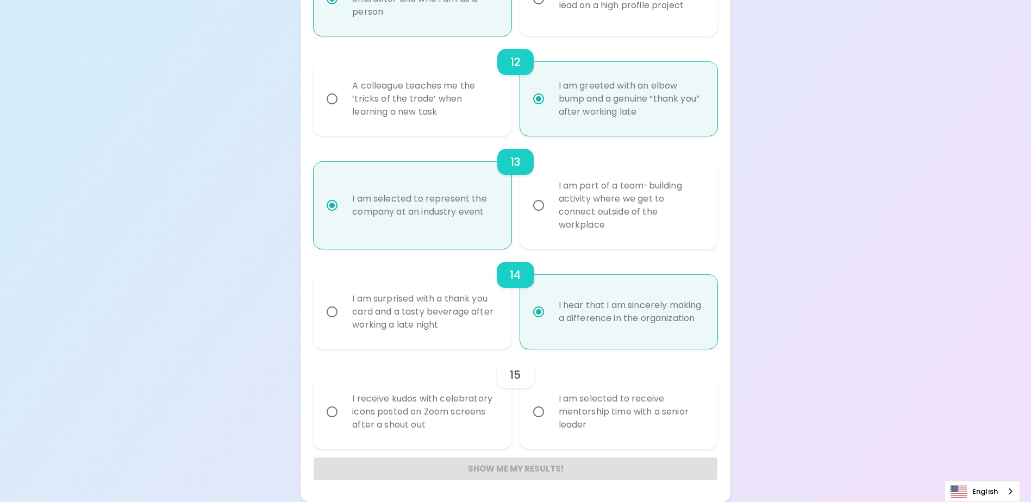
radio input "true"
click at [565, 415] on div "I am selected to receive mentorship time with a senior leader" at bounding box center [630, 411] width 161 height 65
click at [550, 415] on input "I am selected to receive mentorship time with a senior leader" at bounding box center [538, 411] width 23 height 23
radio input "false"
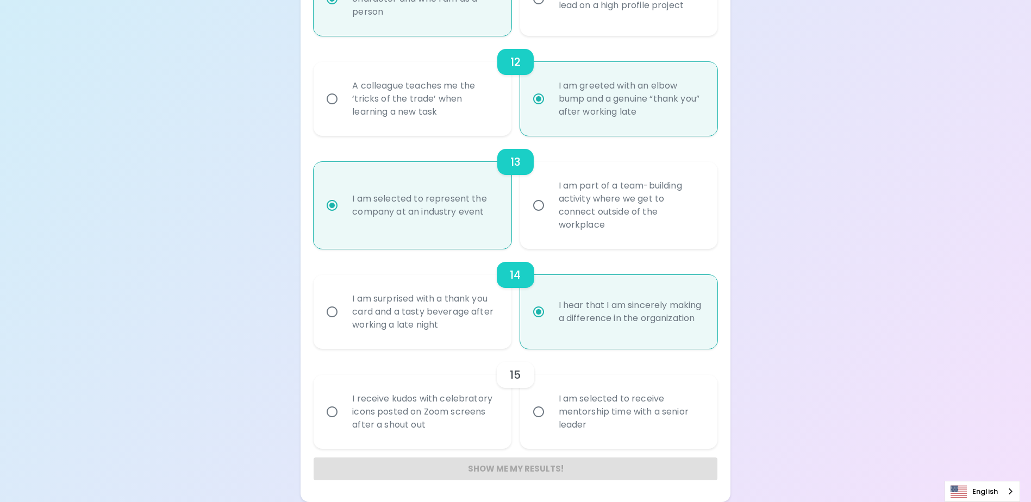
radio input "false"
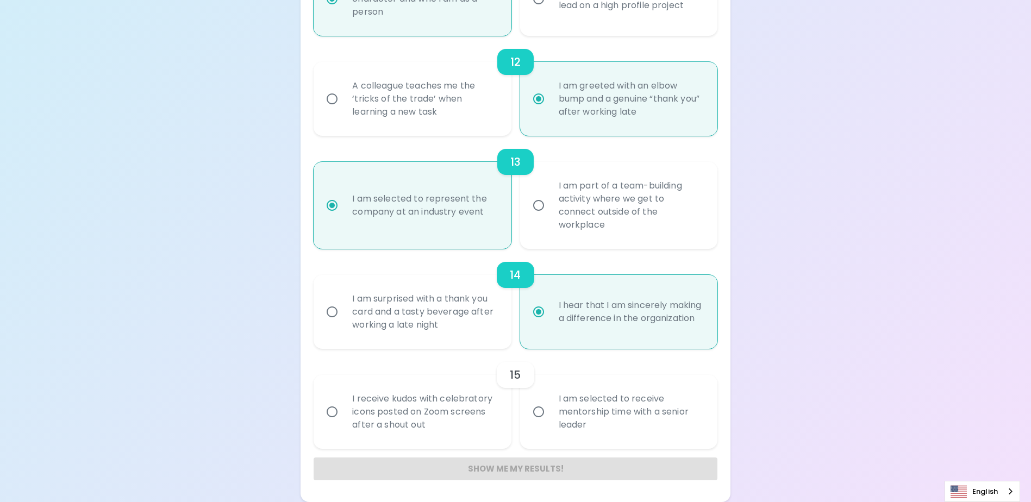
radio input "false"
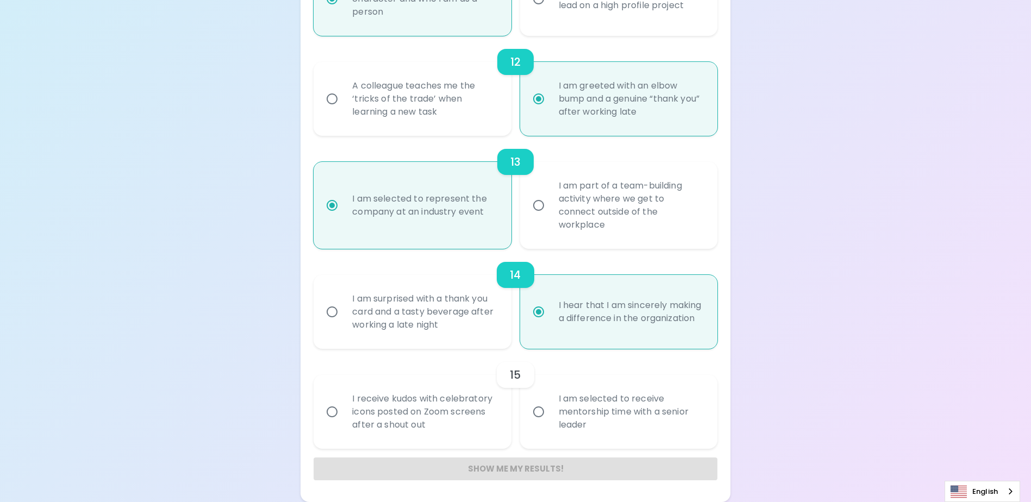
radio input "false"
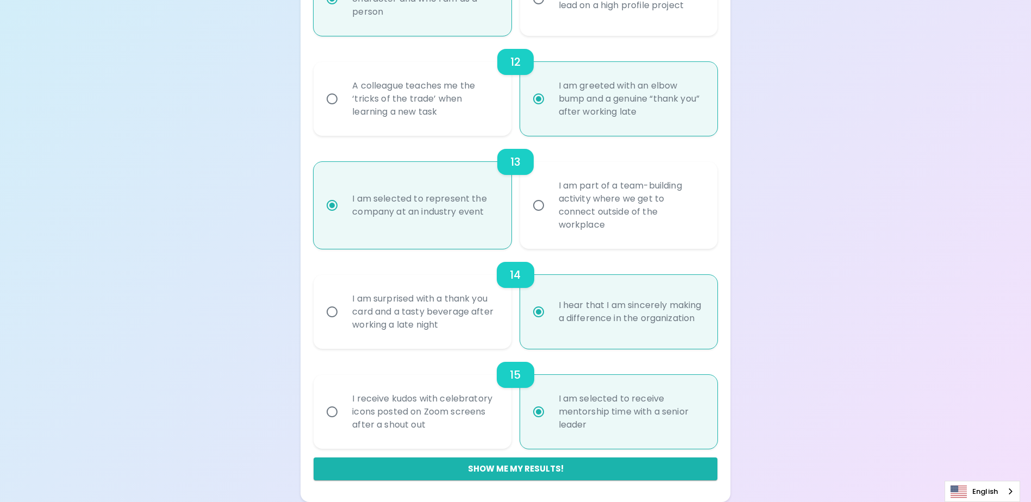
radio input "true"
click at [415, 410] on div "I receive kudos with celebratory icons posted on Zoom screens after a shout out" at bounding box center [423, 411] width 161 height 65
click at [343, 410] on input "I receive kudos with celebratory icons posted on Zoom screens after a shout out" at bounding box center [332, 411] width 23 height 23
radio input "false"
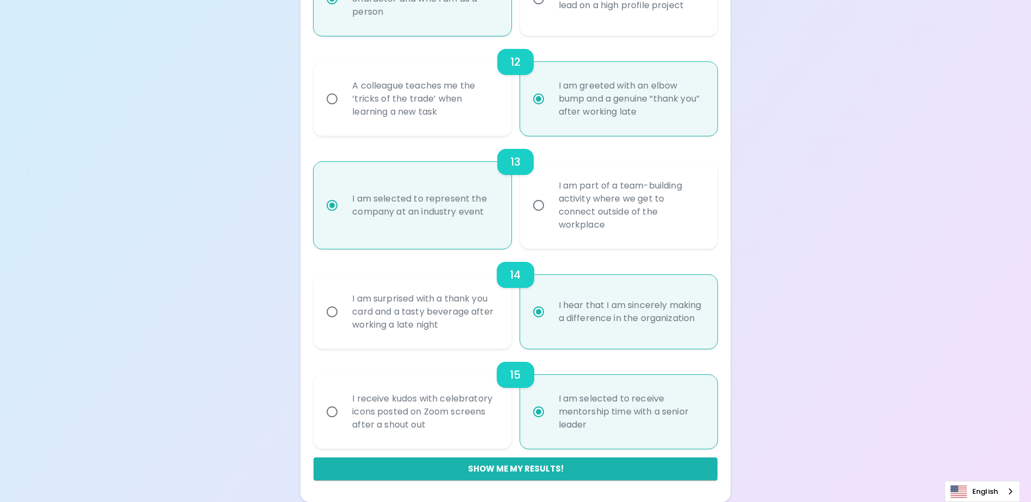
radio input "false"
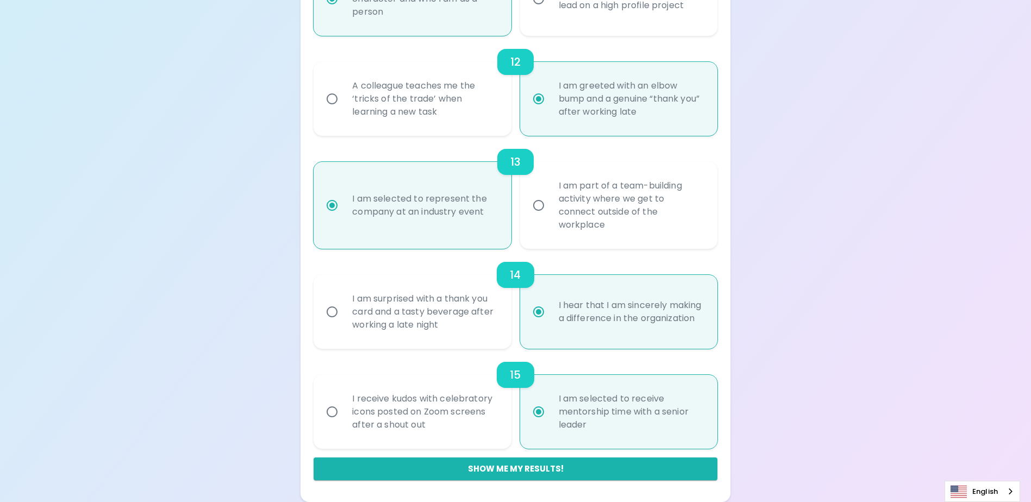
radio input "false"
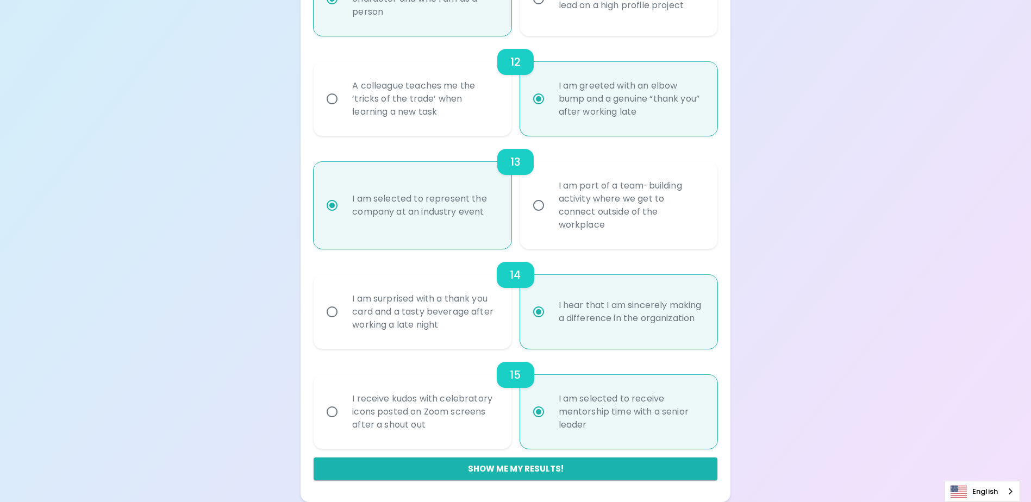
radio input "false"
radio input "true"
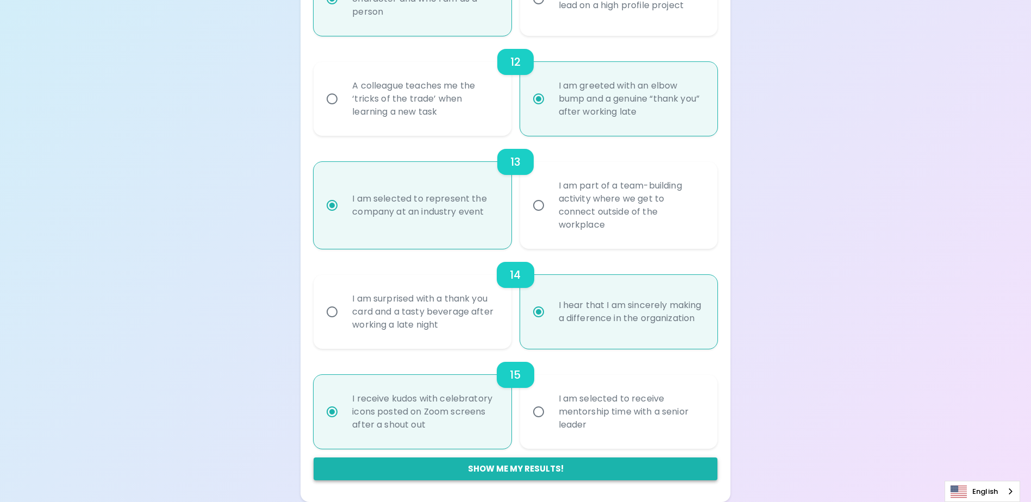
radio input "true"
click at [557, 468] on button "Show me my results!" at bounding box center [515, 469] width 403 height 23
radio input "false"
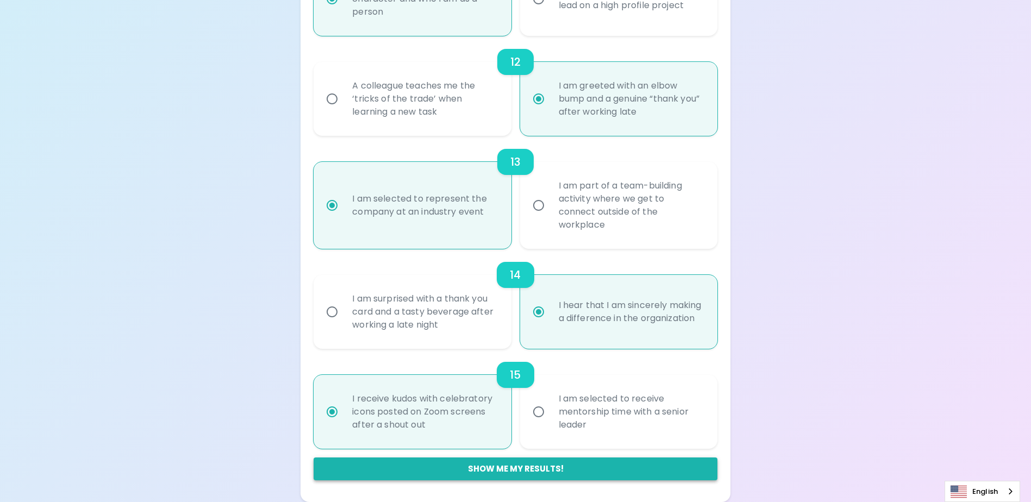
radio input "false"
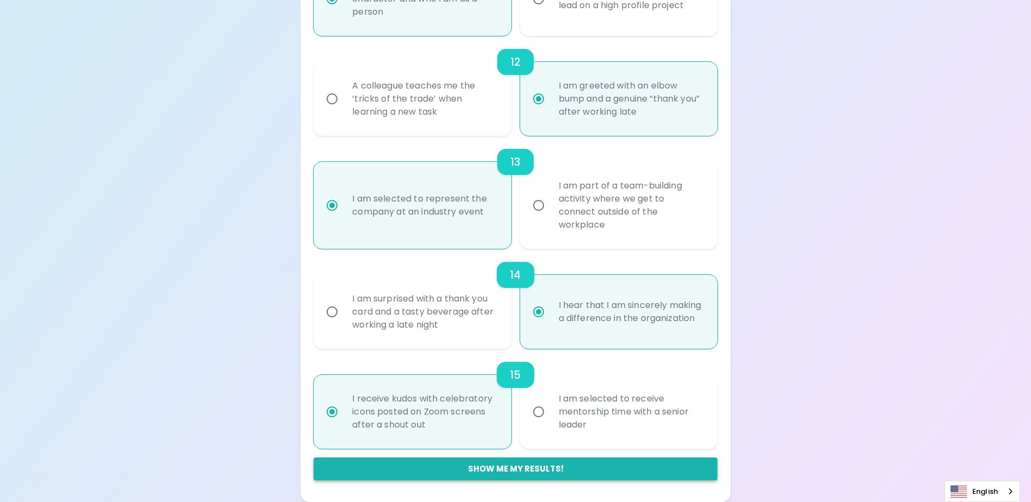
radio input "false"
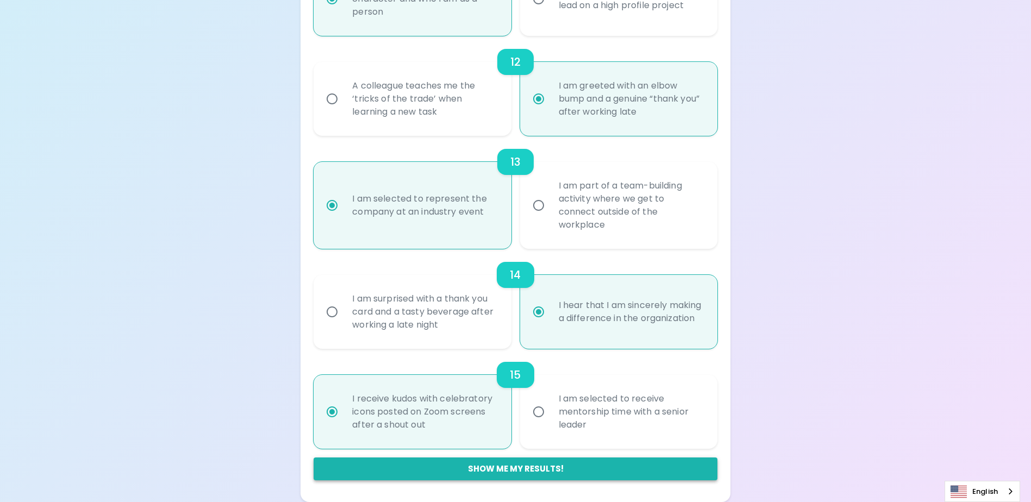
radio input "false"
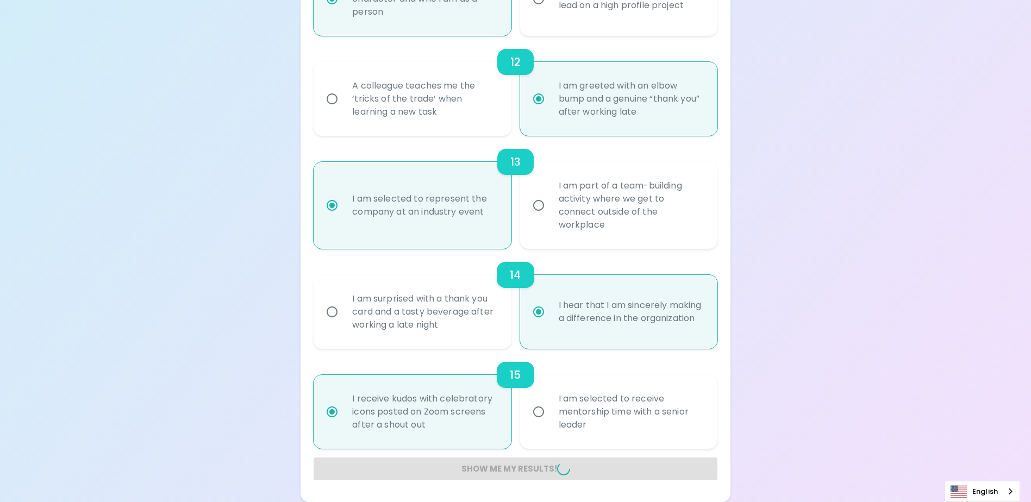
radio input "false"
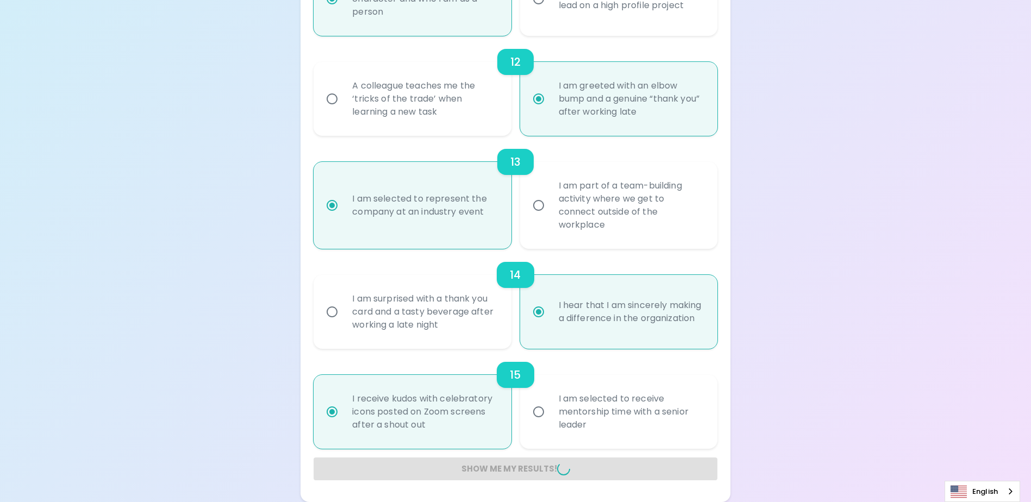
radio input "false"
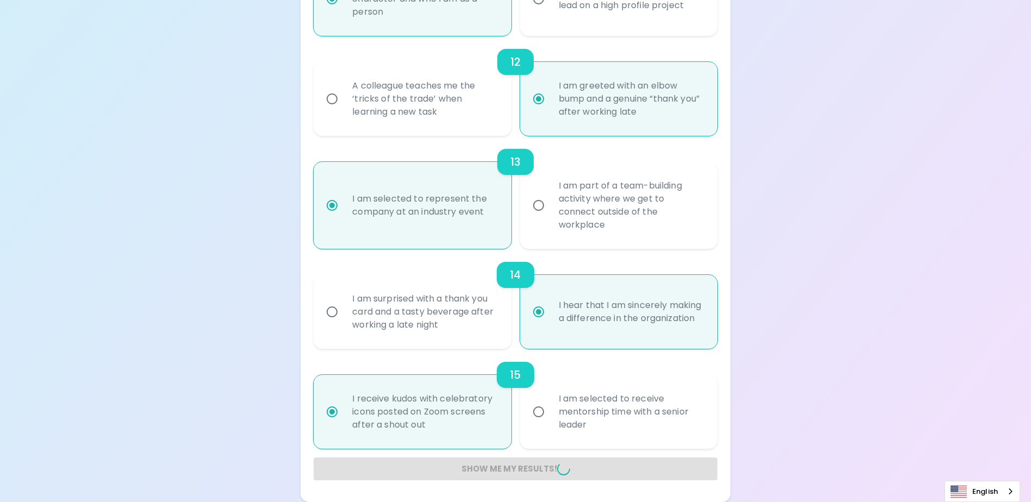
radio input "false"
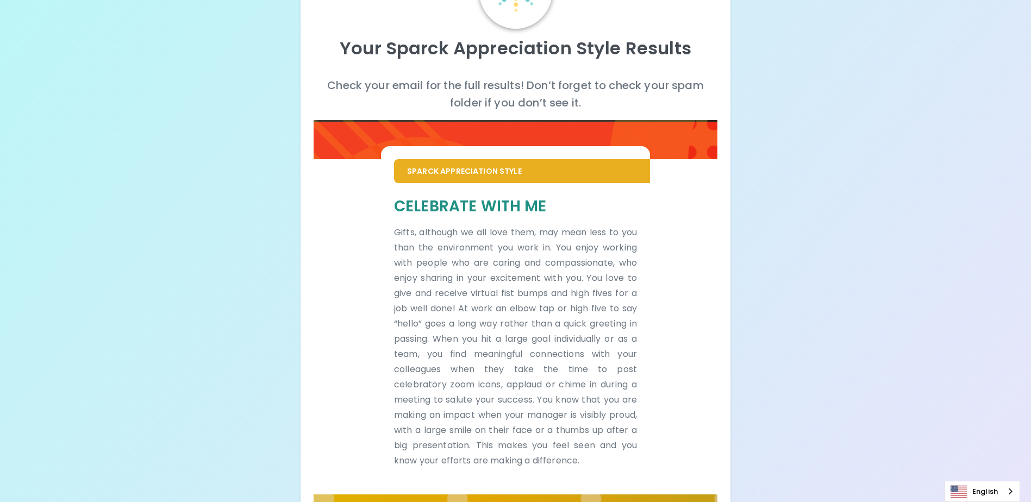
scroll to position [29, 0]
